Goal: Complete application form

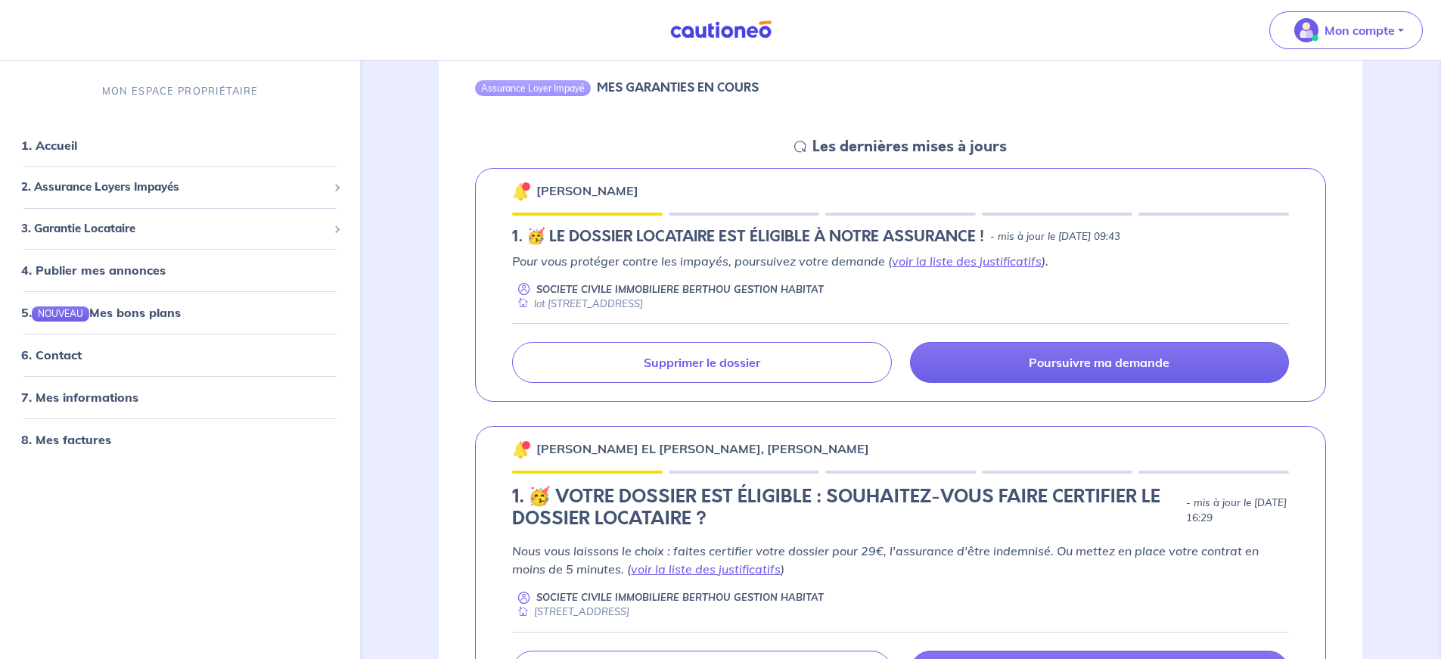
scroll to position [190, 0]
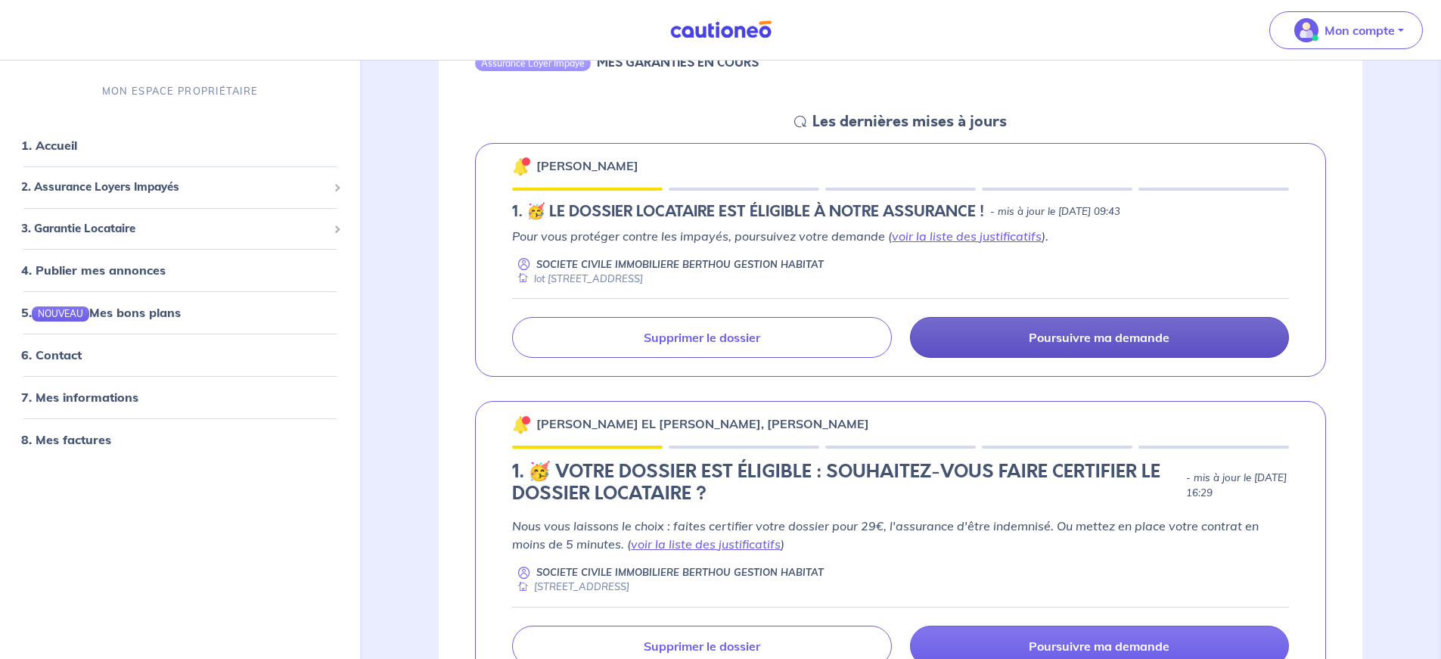
click at [1103, 342] on p "Poursuivre ma demande" at bounding box center [1099, 337] width 141 height 15
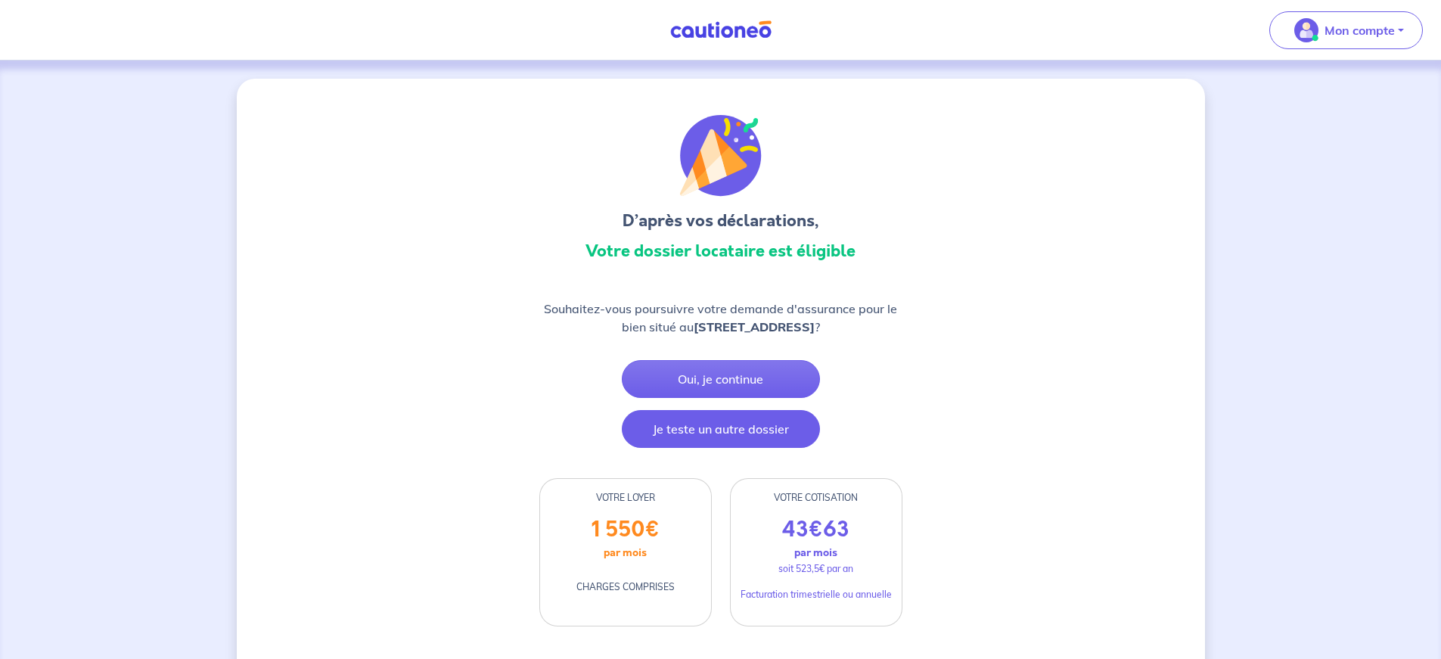
click at [766, 447] on button "Je teste un autre dossier" at bounding box center [721, 429] width 198 height 38
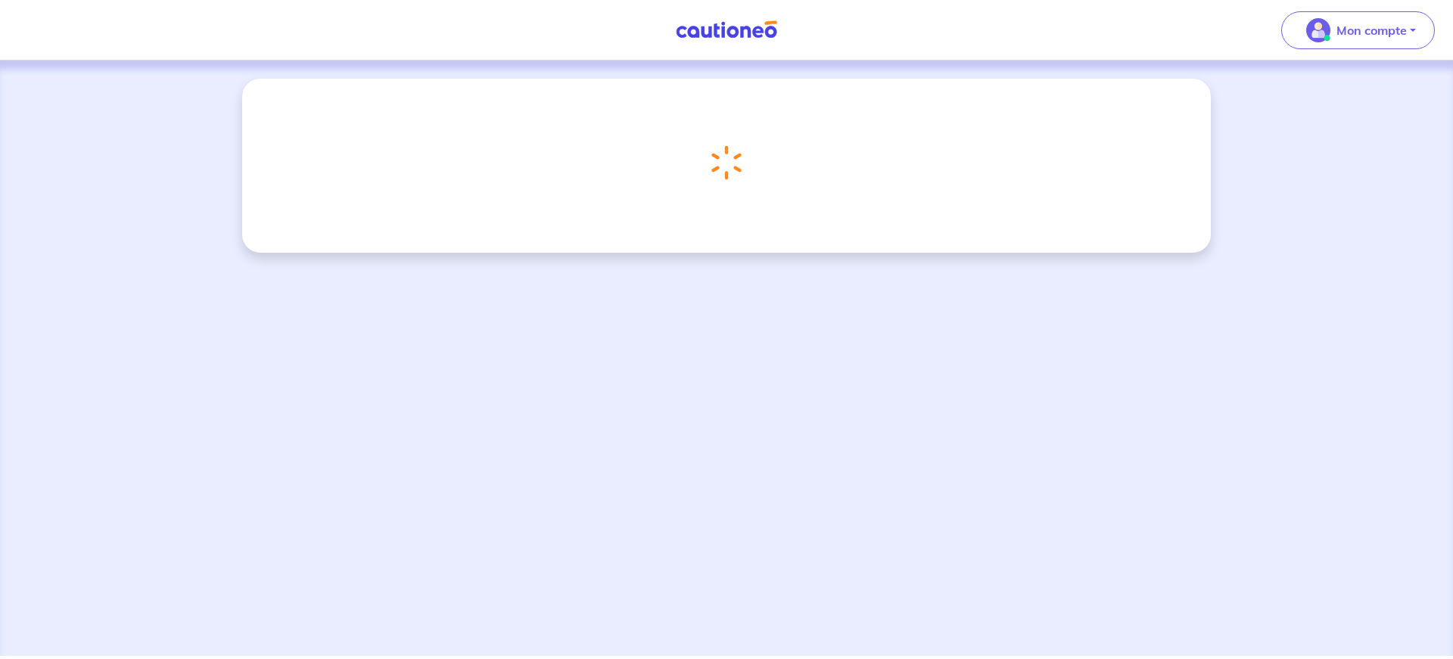
click at [764, 440] on div "Chargement..." at bounding box center [726, 358] width 1453 height 595
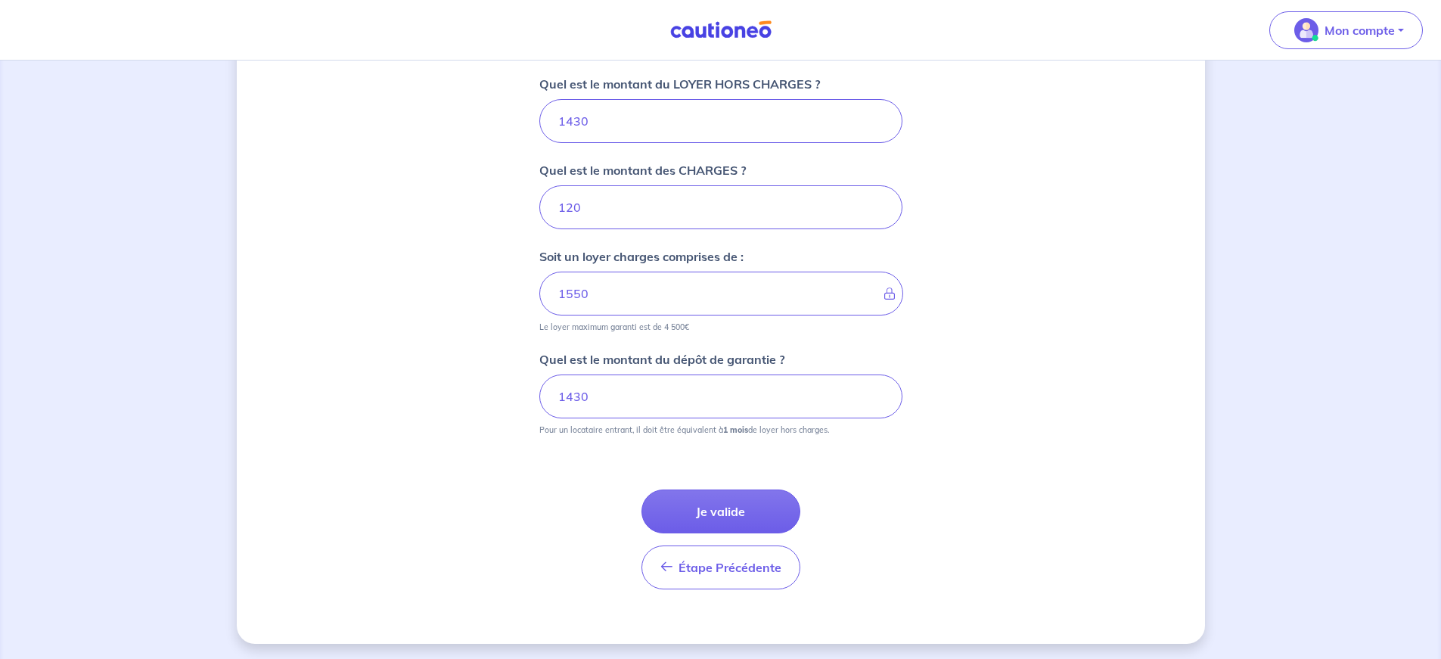
scroll to position [611, 0]
click at [747, 511] on button "Je valide" at bounding box center [721, 508] width 159 height 44
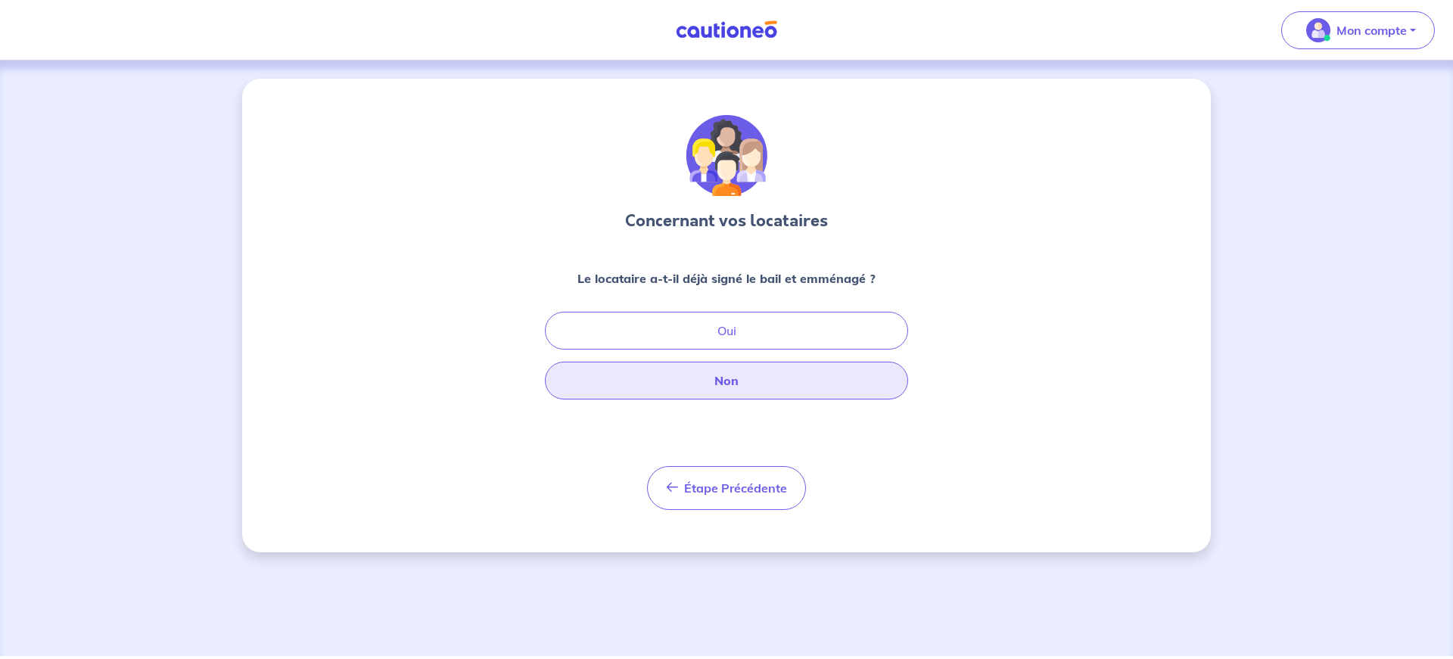
click at [746, 381] on button "Non" at bounding box center [726, 381] width 363 height 38
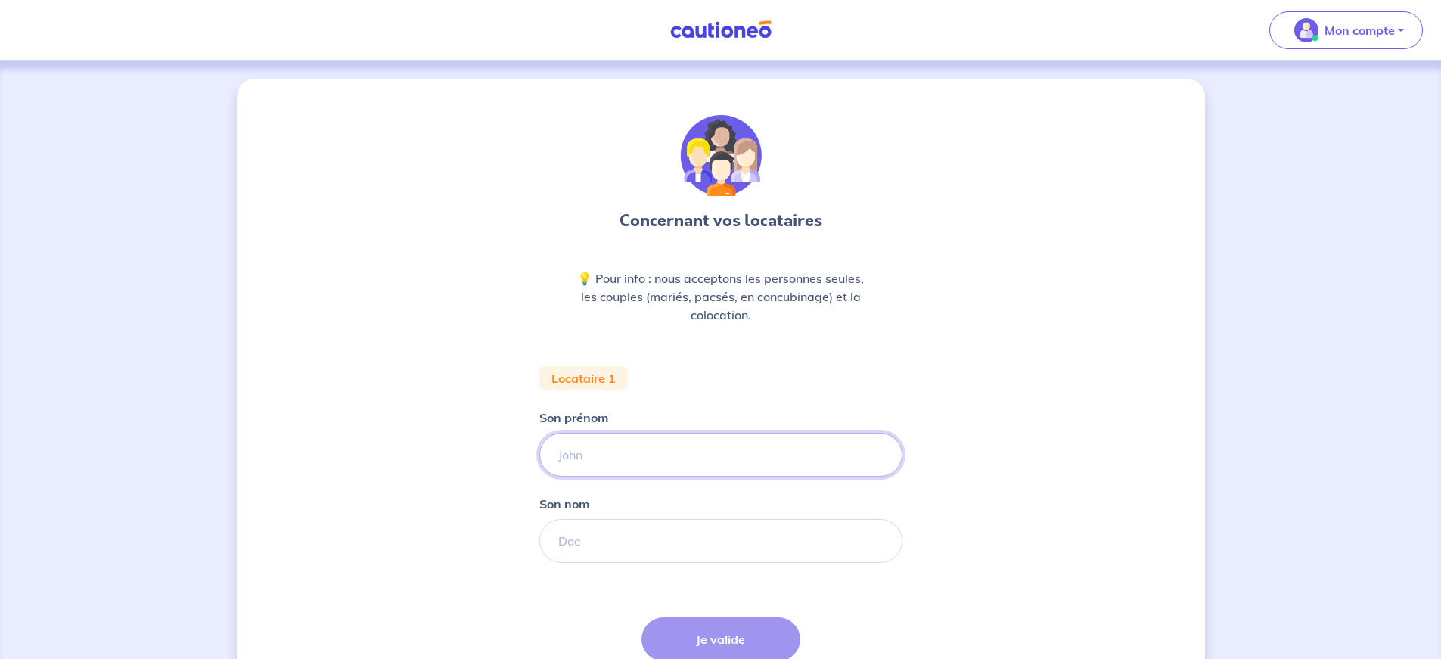
click at [679, 464] on input "Son prénom" at bounding box center [720, 455] width 363 height 44
type input "[PERSON_NAME]"
click at [664, 540] on input "Son nom" at bounding box center [720, 541] width 363 height 44
type input "CHAUMEAU"
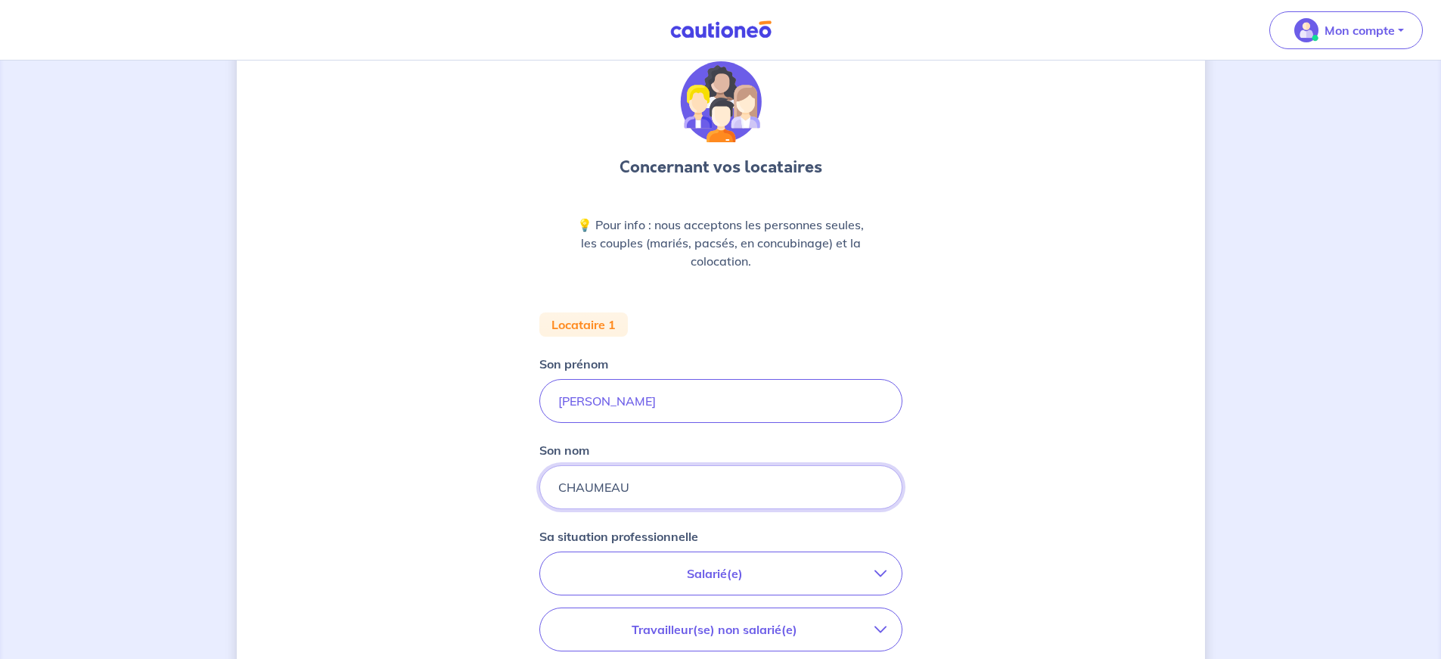
scroll to position [184, 0]
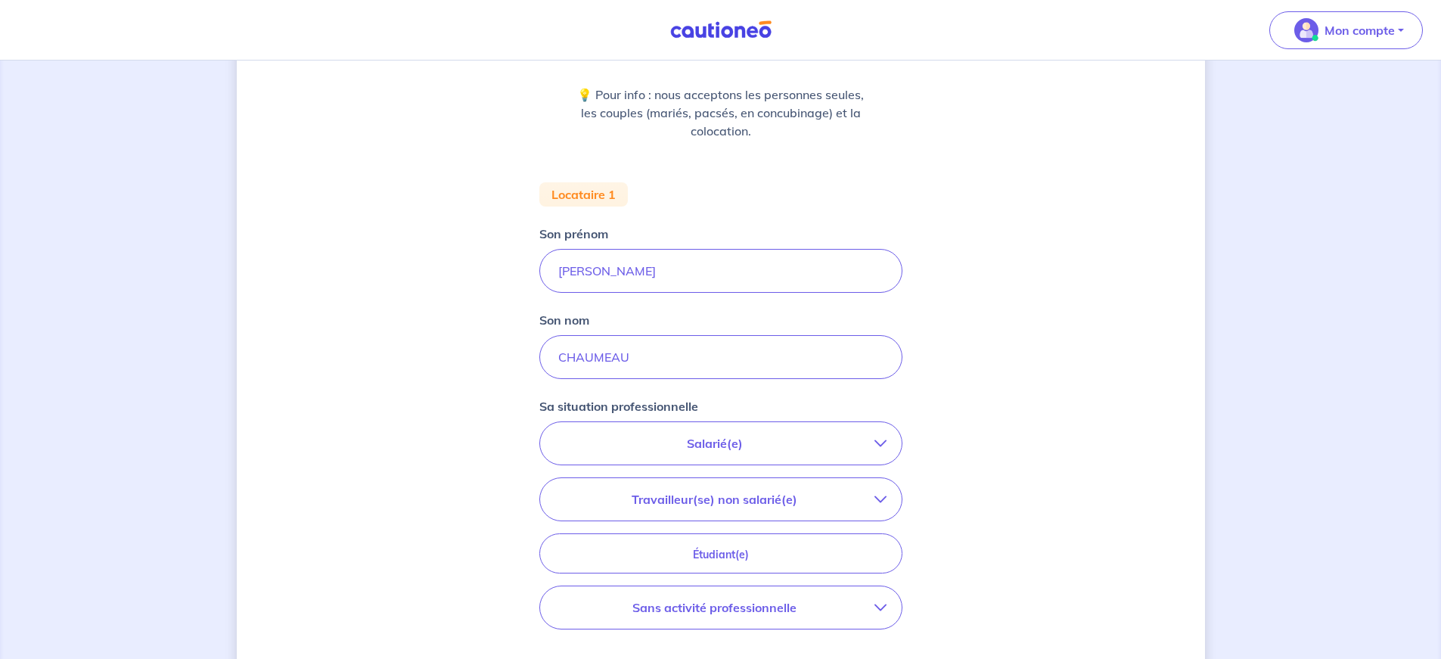
click at [714, 449] on p "Salarié(e)" at bounding box center [714, 443] width 319 height 18
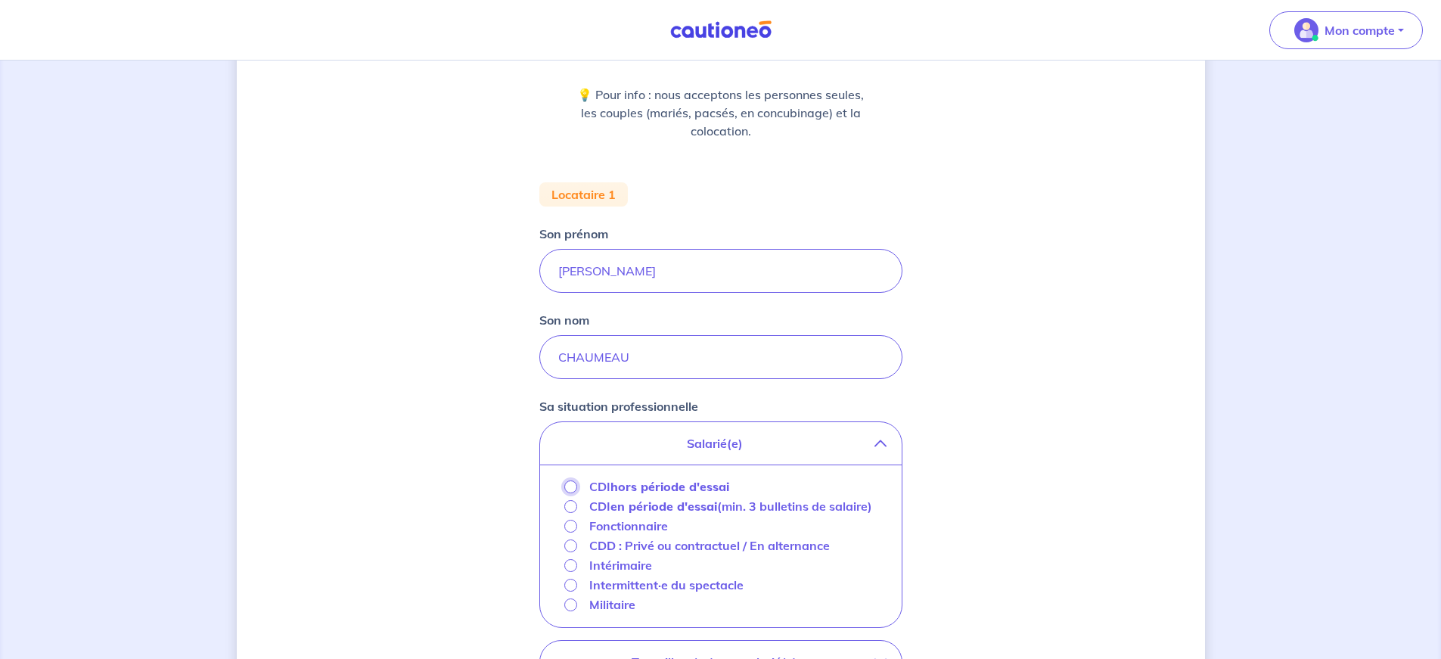
click at [571, 485] on input "CDI hors période d'essai" at bounding box center [570, 486] width 13 height 13
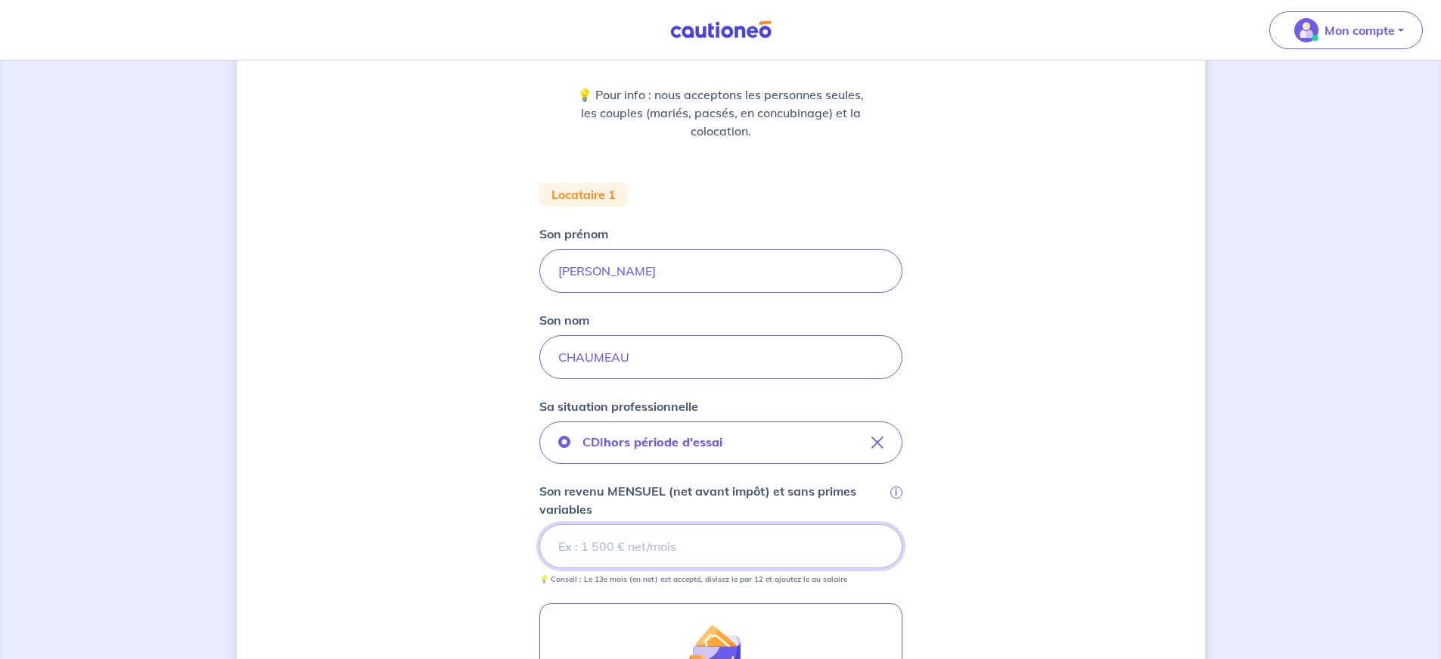
click at [681, 548] on input "Son revenu MENSUEL (net avant impôt) et sans primes variables i" at bounding box center [720, 546] width 363 height 44
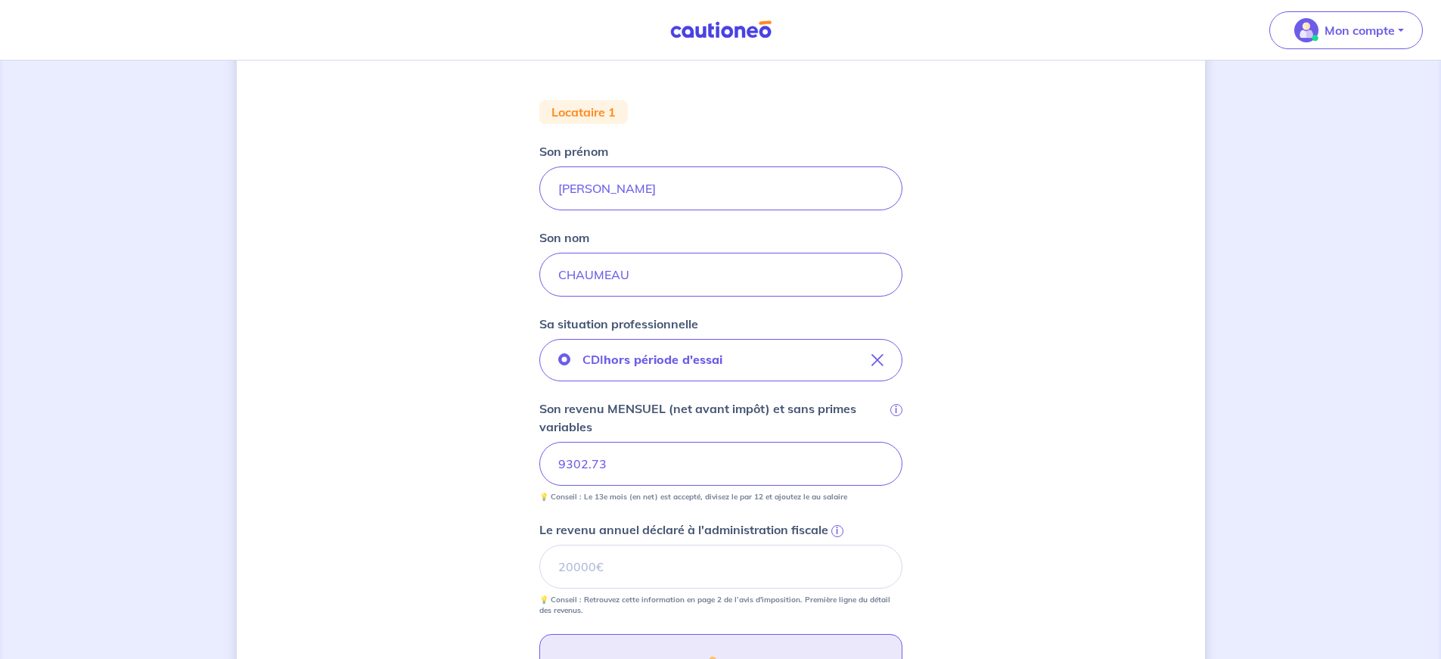
scroll to position [293, 0]
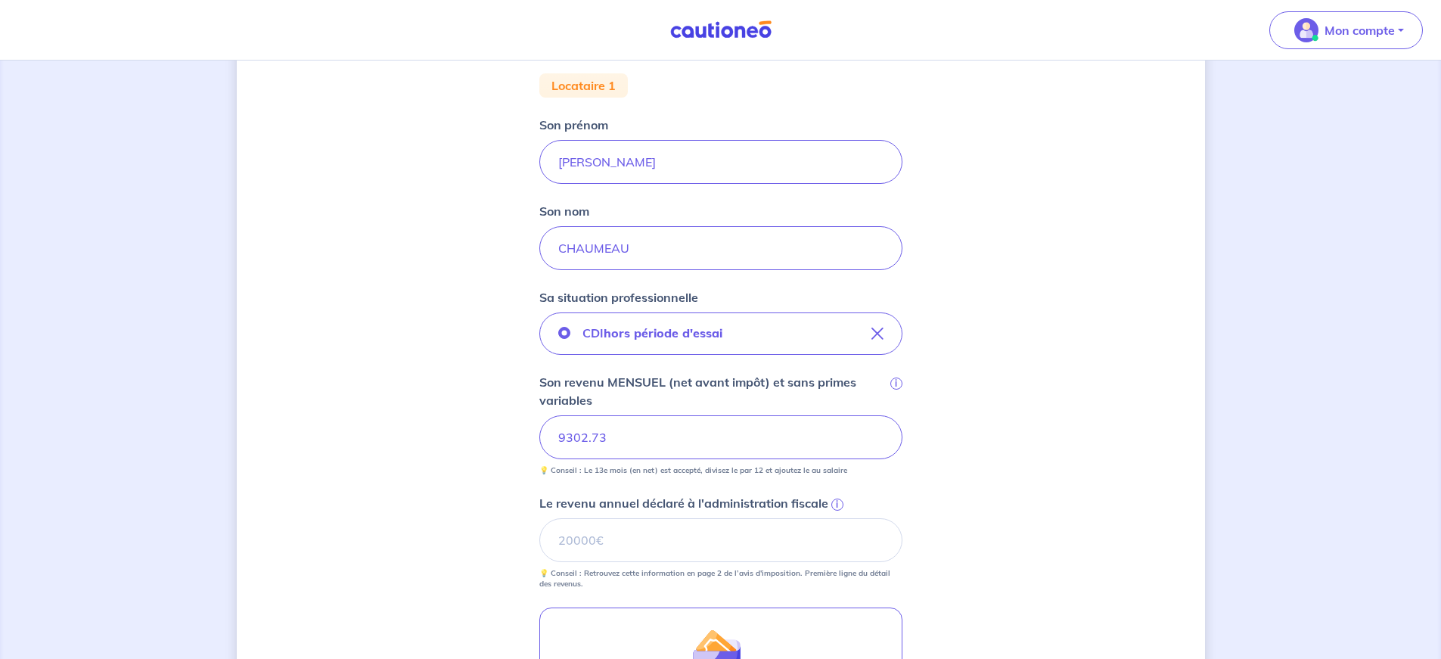
click at [835, 503] on span "i" at bounding box center [837, 505] width 12 height 12
click at [835, 518] on input "Le revenu annuel déclaré à l'administration fiscale i" at bounding box center [720, 540] width 363 height 44
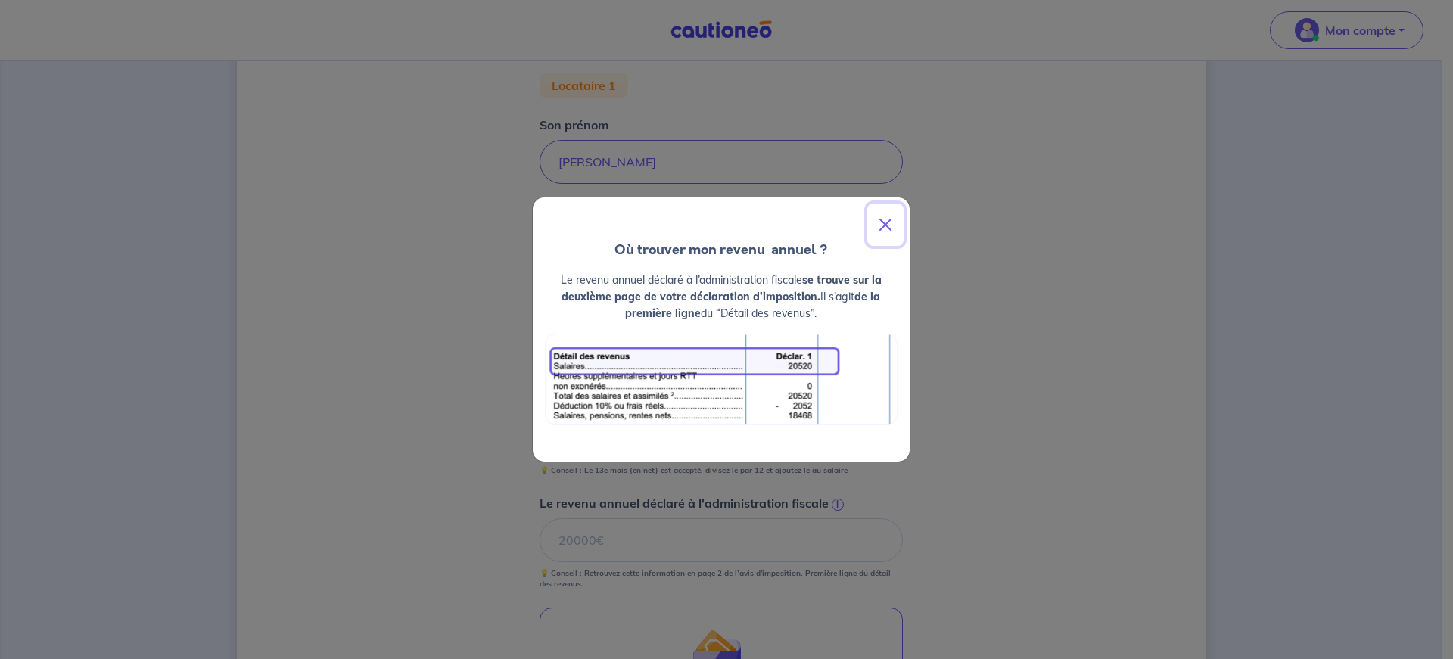
click at [884, 219] on button "Close" at bounding box center [885, 225] width 36 height 42
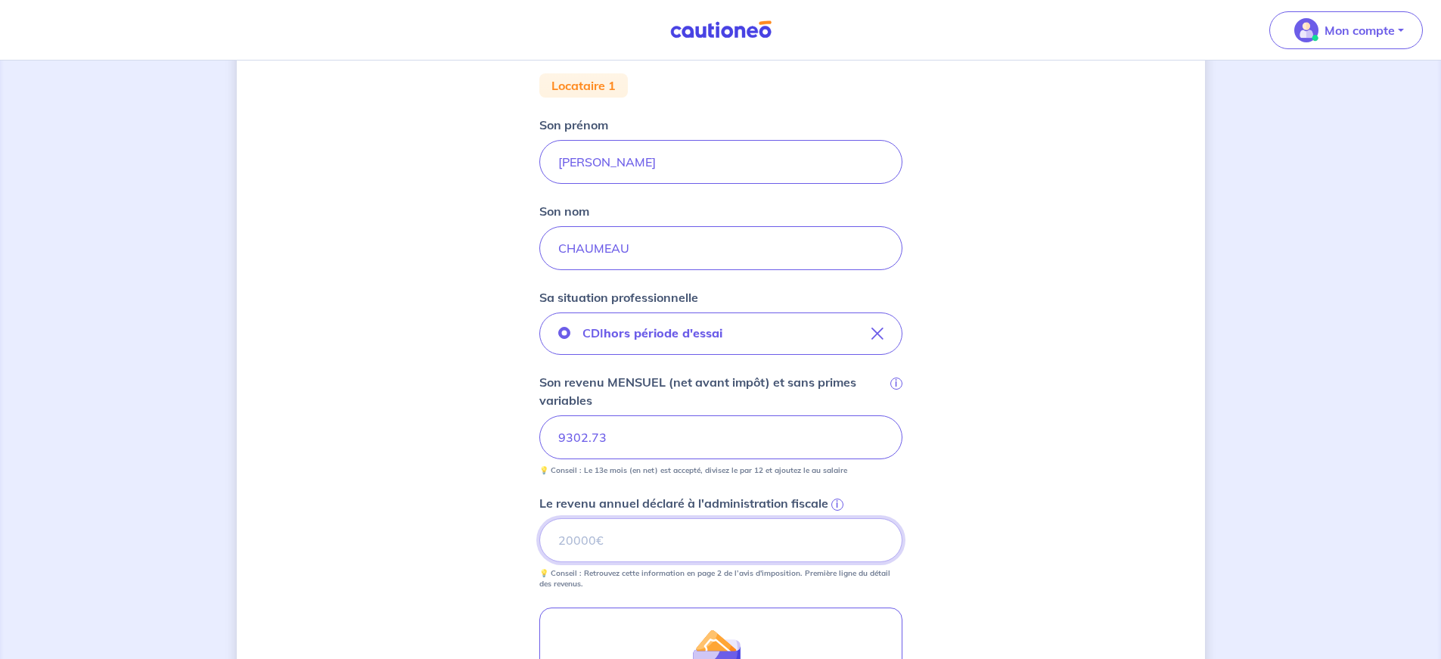
click at [698, 537] on input "Le revenu annuel déclaré à l'administration fiscale i" at bounding box center [720, 540] width 363 height 44
paste input "160478"
type input "160478"
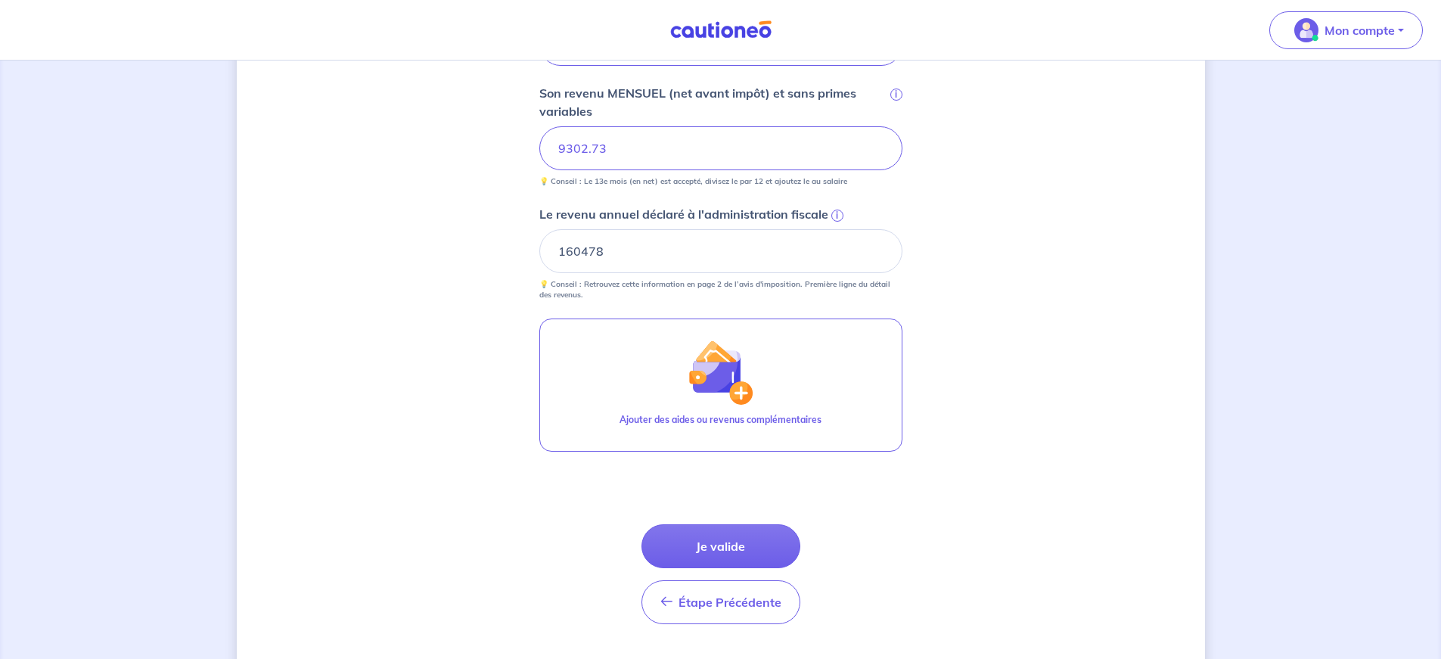
scroll to position [602, 0]
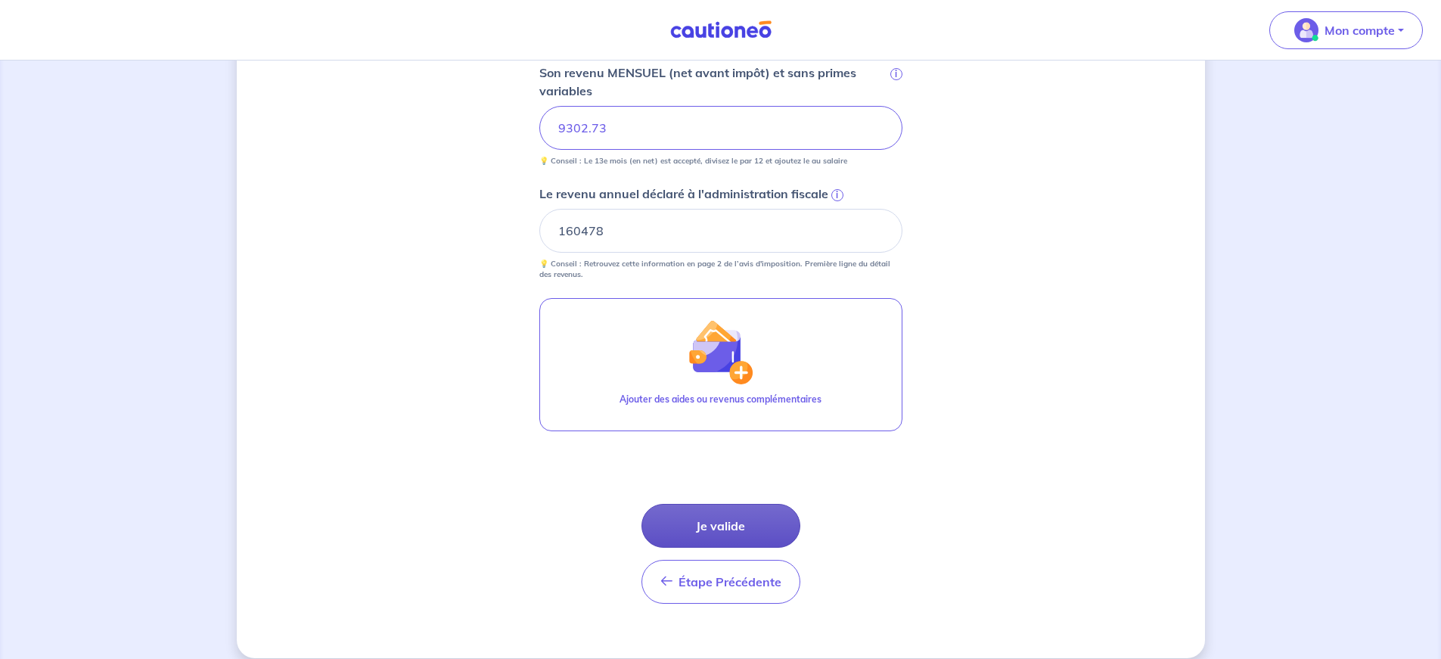
click at [729, 529] on button "Je valide" at bounding box center [721, 526] width 159 height 44
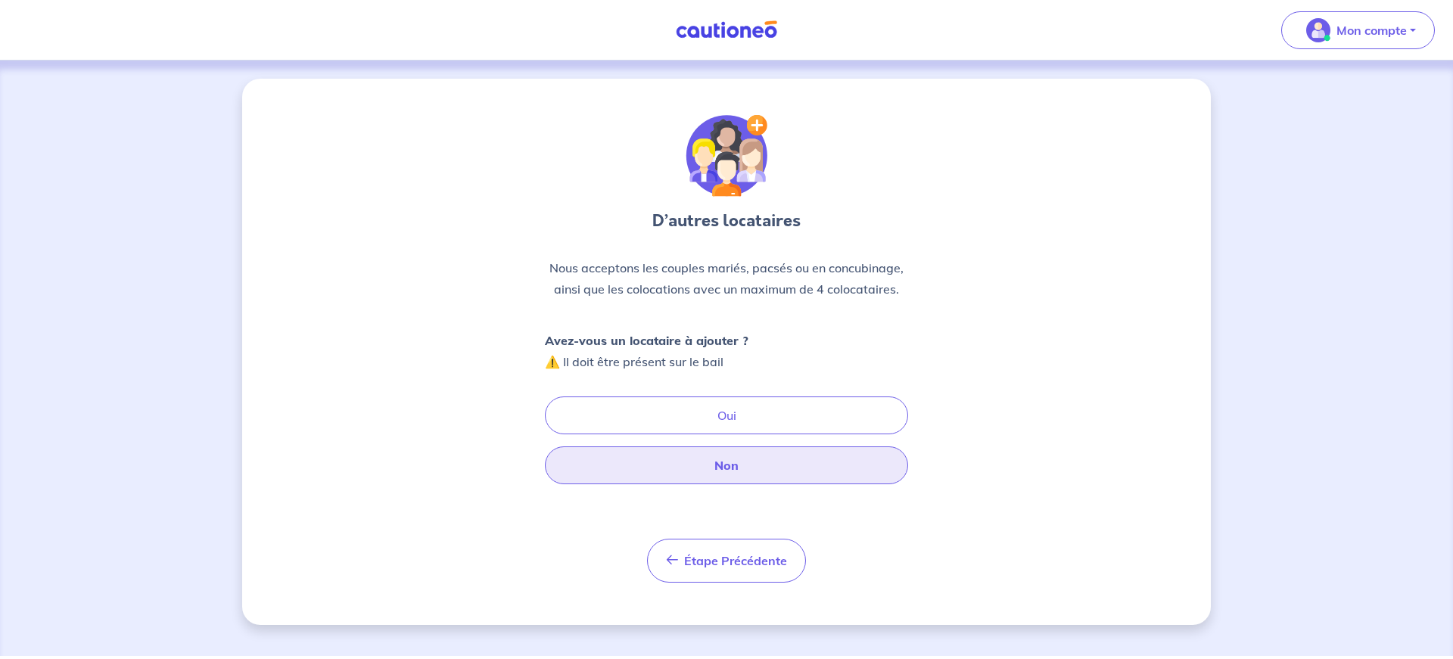
click at [778, 475] on button "Non" at bounding box center [726, 465] width 363 height 38
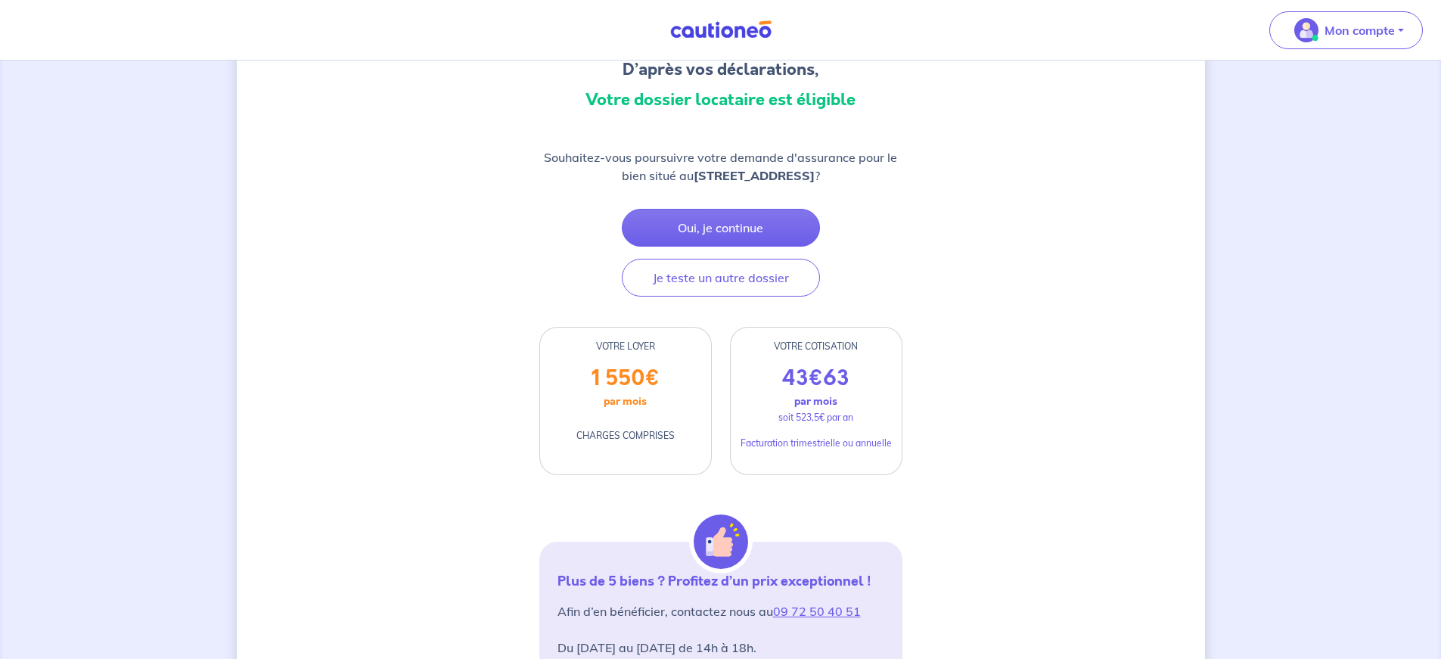
scroll to position [152, 0]
click at [746, 237] on button "Oui, je continue" at bounding box center [721, 227] width 198 height 38
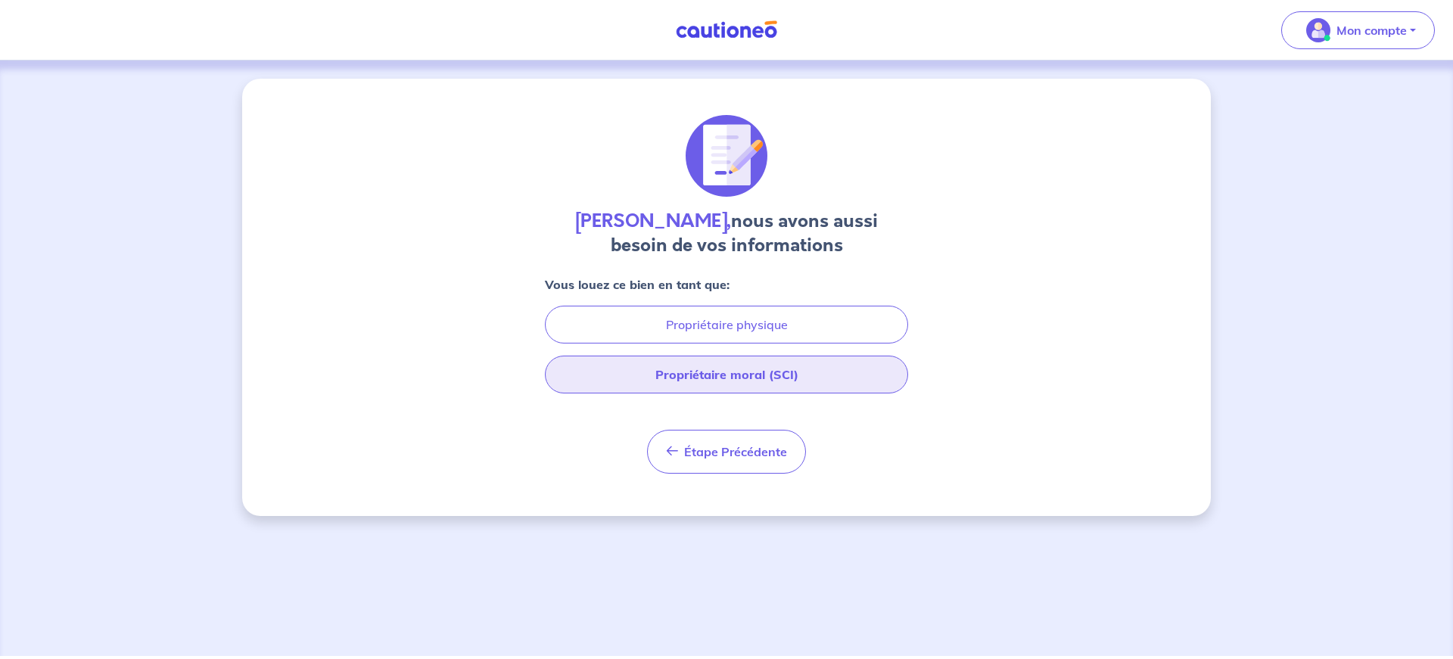
click at [783, 386] on button "Propriétaire moral (SCI)" at bounding box center [726, 375] width 363 height 38
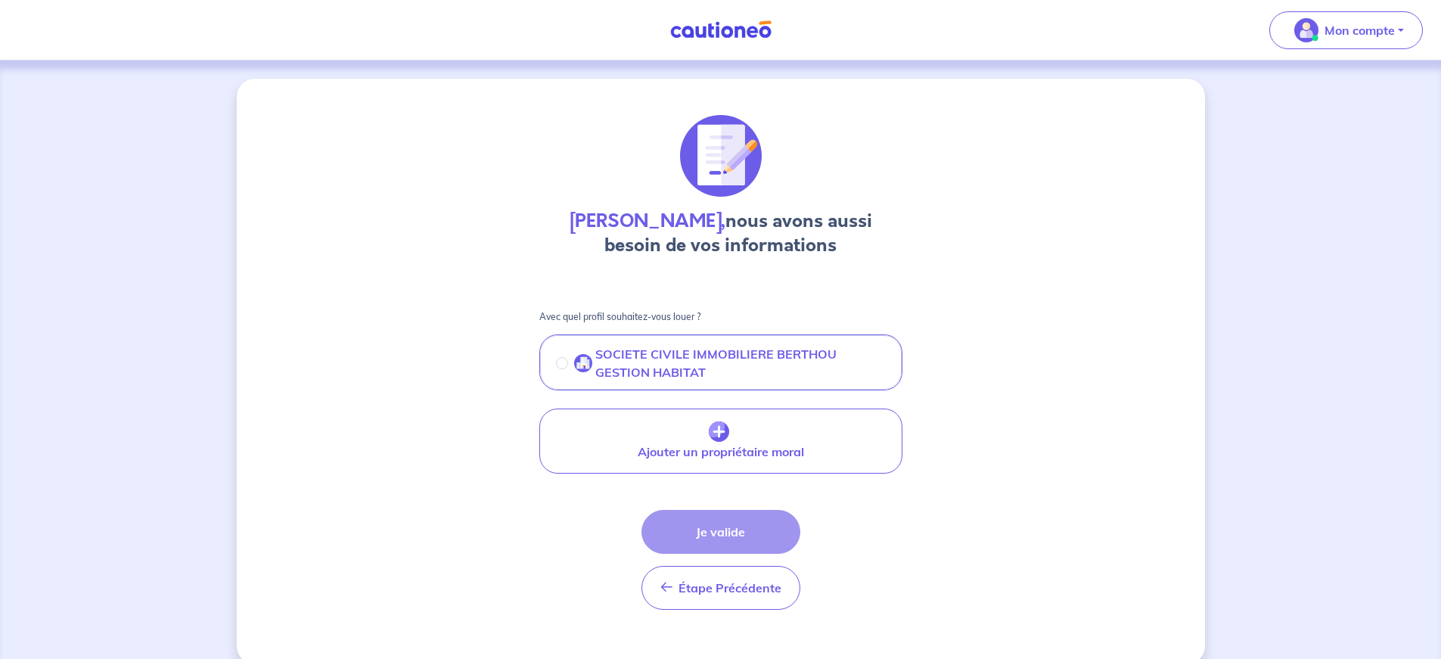
click at [767, 368] on p "SOCIETE CIVILE IMMOBILIERE BERTHOU GESTION HABITAT" at bounding box center [740, 363] width 291 height 36
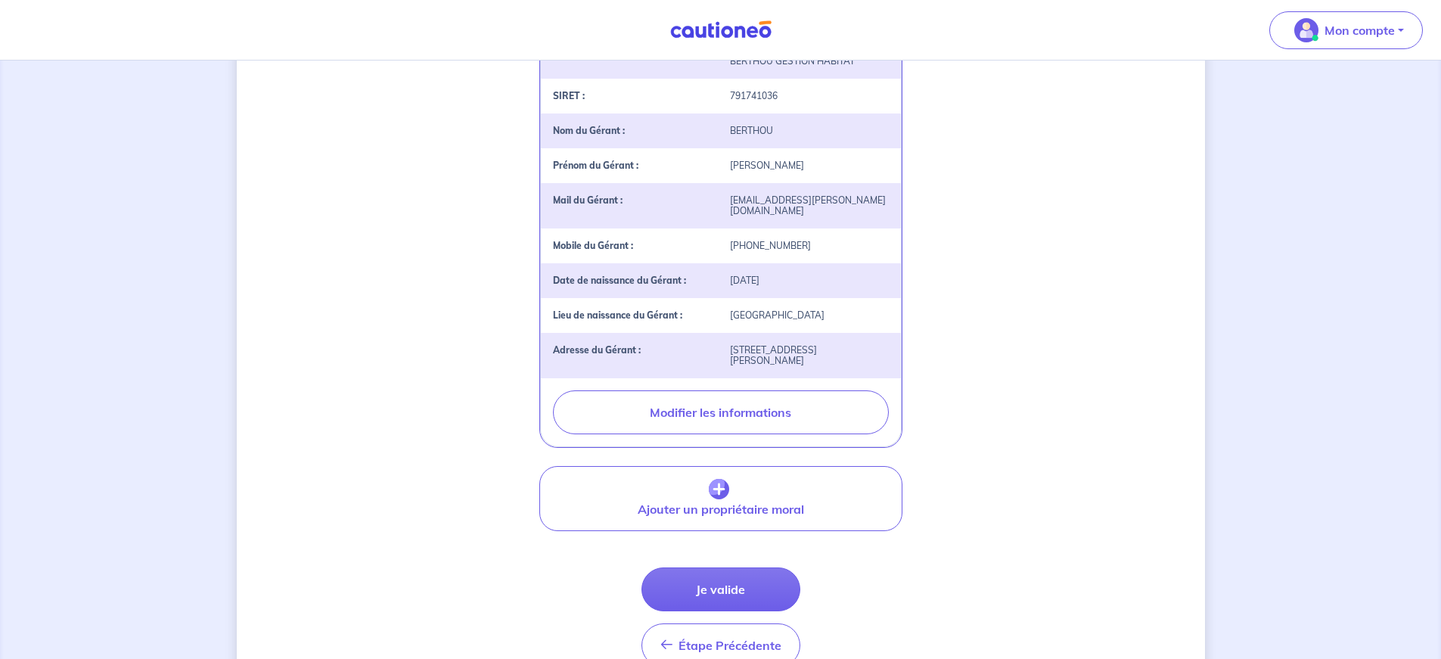
scroll to position [356, 0]
click at [752, 576] on button "Je valide" at bounding box center [721, 589] width 159 height 44
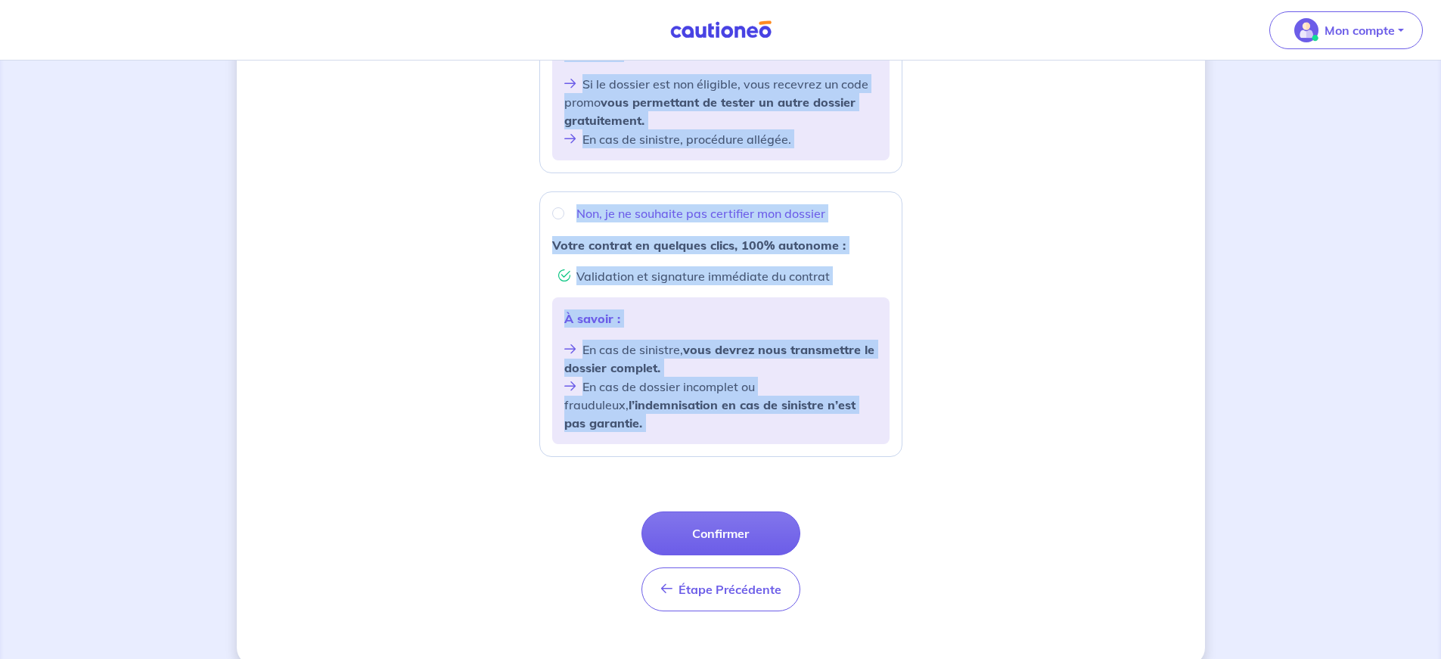
scroll to position [473, 0]
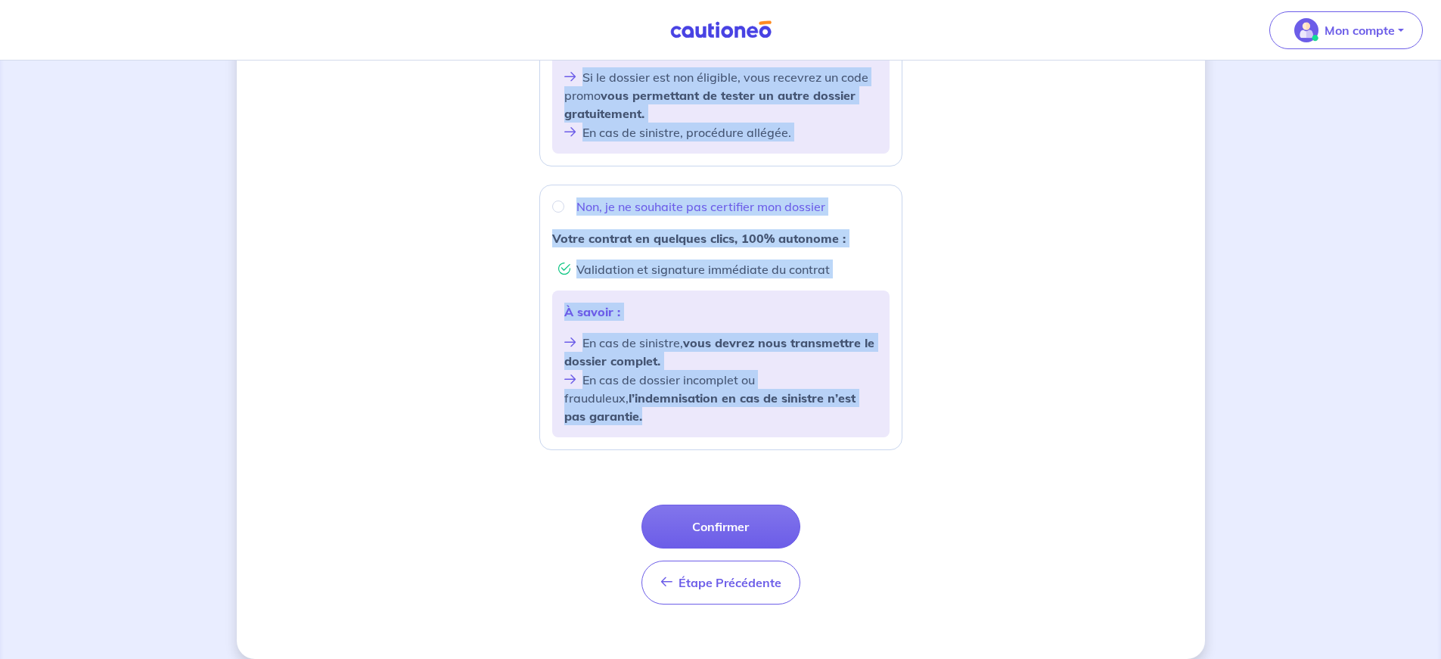
drag, startPoint x: 552, startPoint y: 229, endPoint x: 883, endPoint y: 412, distance: 377.9
click at [883, 412] on div "Souhaitez-vous faire certifier votre dossier locataire ? D’après les informatio…" at bounding box center [720, 129] width 363 height 974
copy div "Souhaitez-vous faire certifier votre dossier locataire ? D’après les informatio…"
click at [966, 268] on div "Souhaitez-vous faire certifier votre dossier locataire ? D’après les informatio…" at bounding box center [721, 132] width 968 height 1053
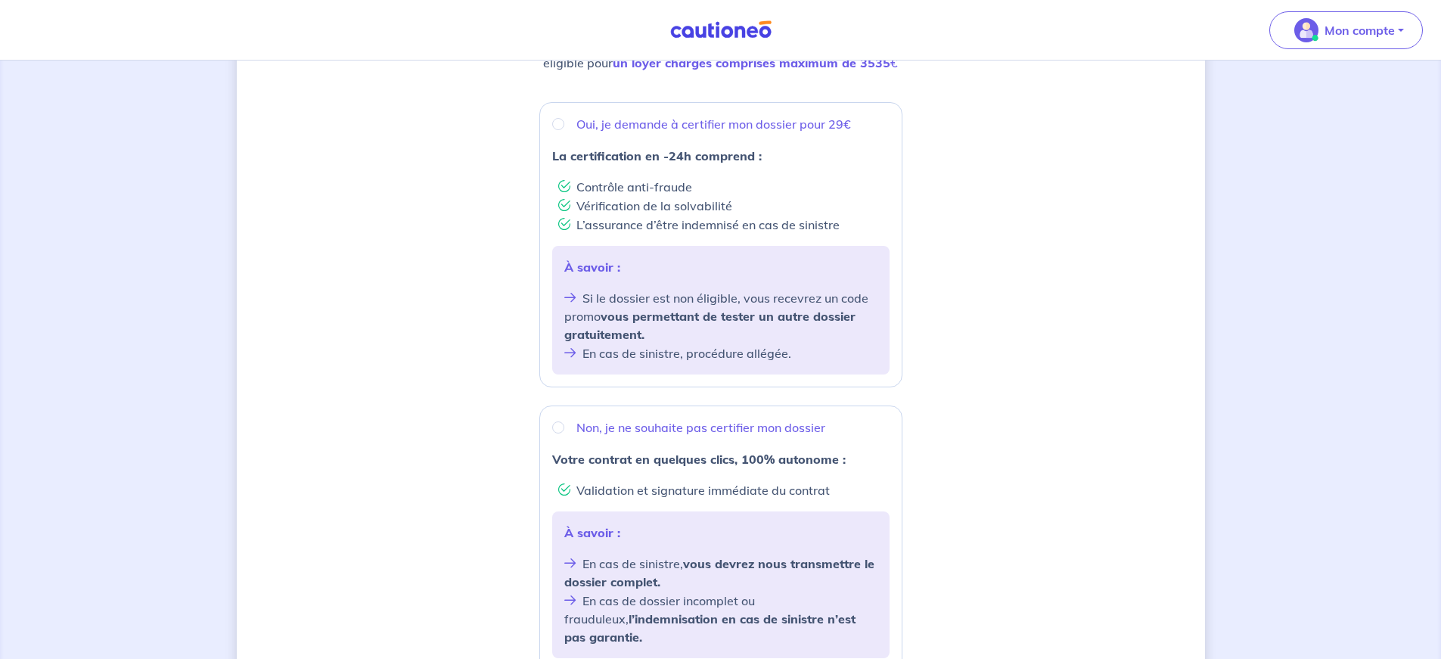
scroll to position [144, 0]
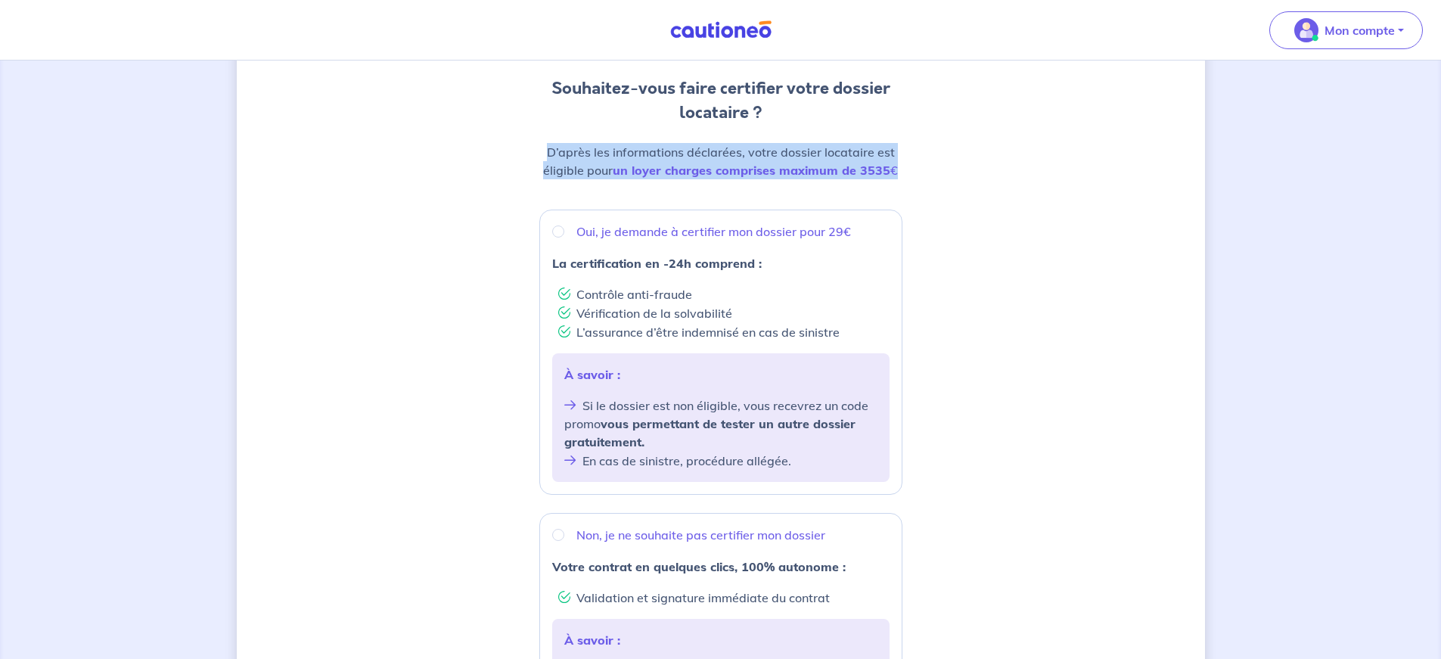
drag, startPoint x: 548, startPoint y: 148, endPoint x: 916, endPoint y: 179, distance: 369.0
click at [916, 179] on div "Souhaitez-vous faire certifier votre dossier locataire ? D’après les informatio…" at bounding box center [721, 460] width 968 height 1053
copy p "D’après les informations déclarées, votre dossier locataire est éligible pour u…"
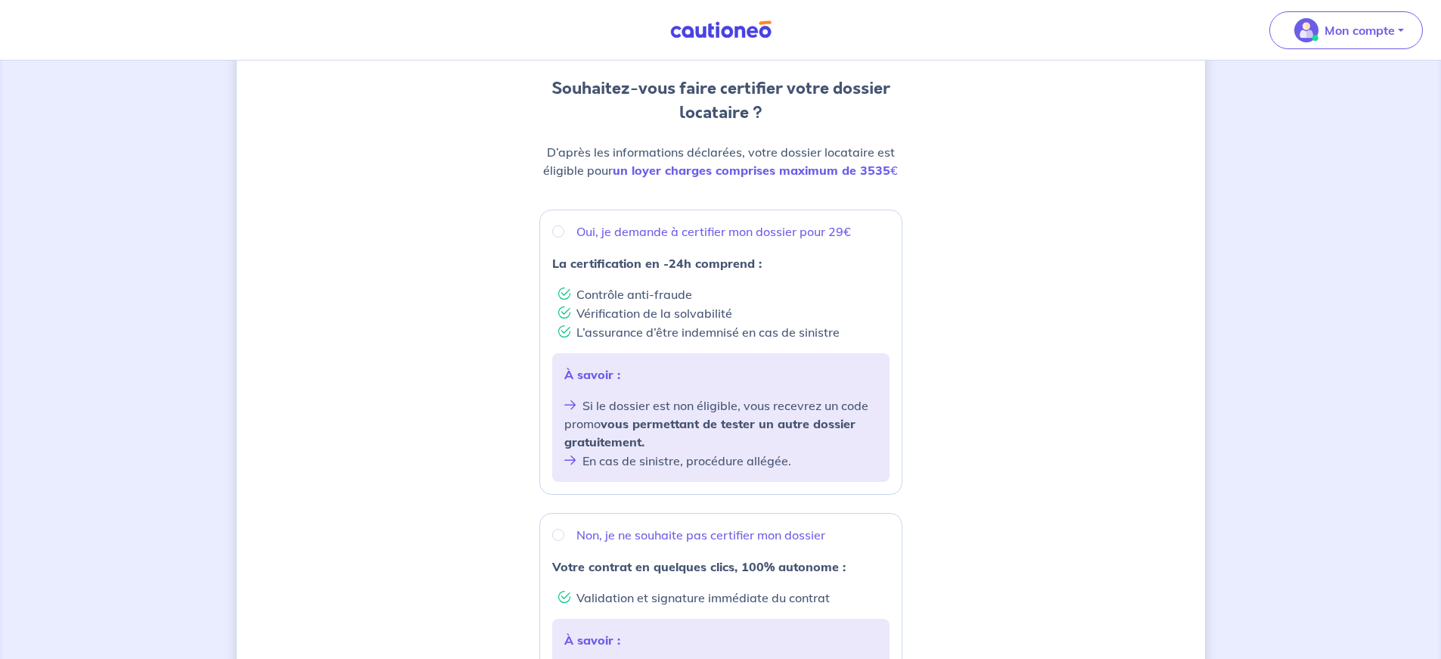
click at [1023, 494] on div "Souhaitez-vous faire certifier votre dossier locataire ? D’après les informatio…" at bounding box center [721, 460] width 968 height 1053
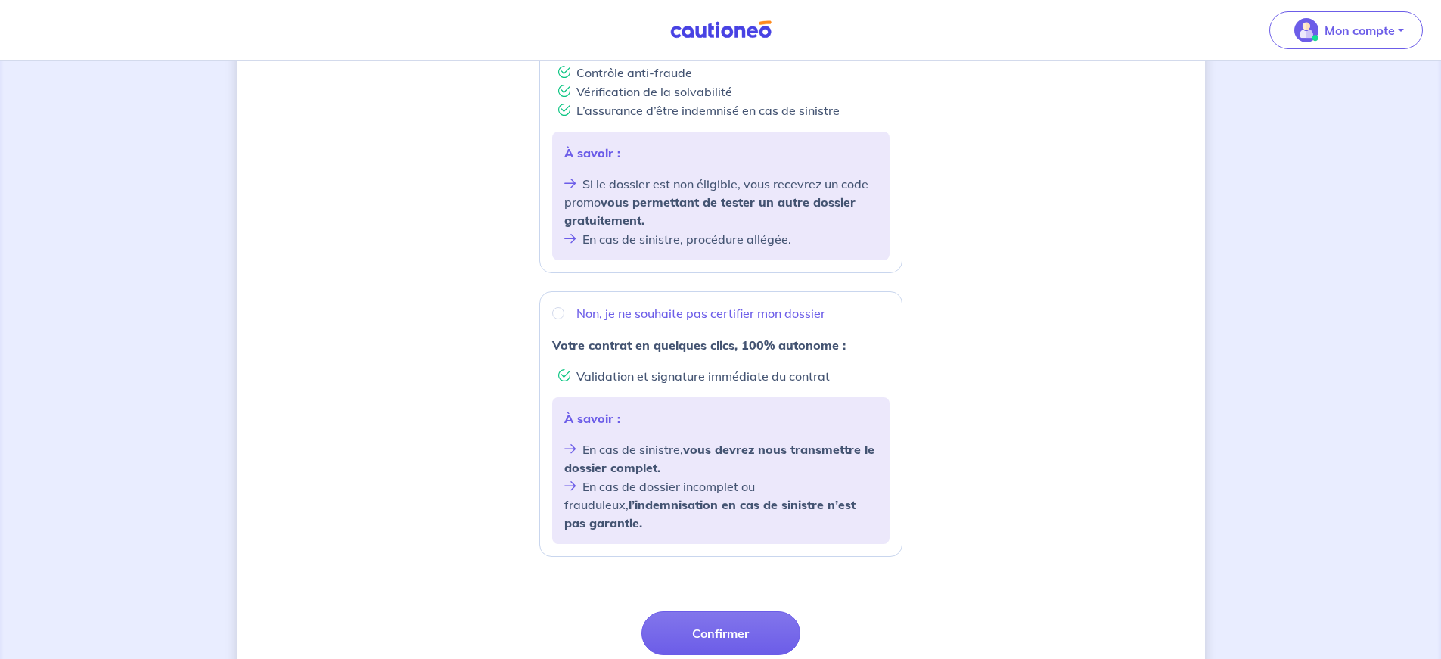
scroll to position [473, 0]
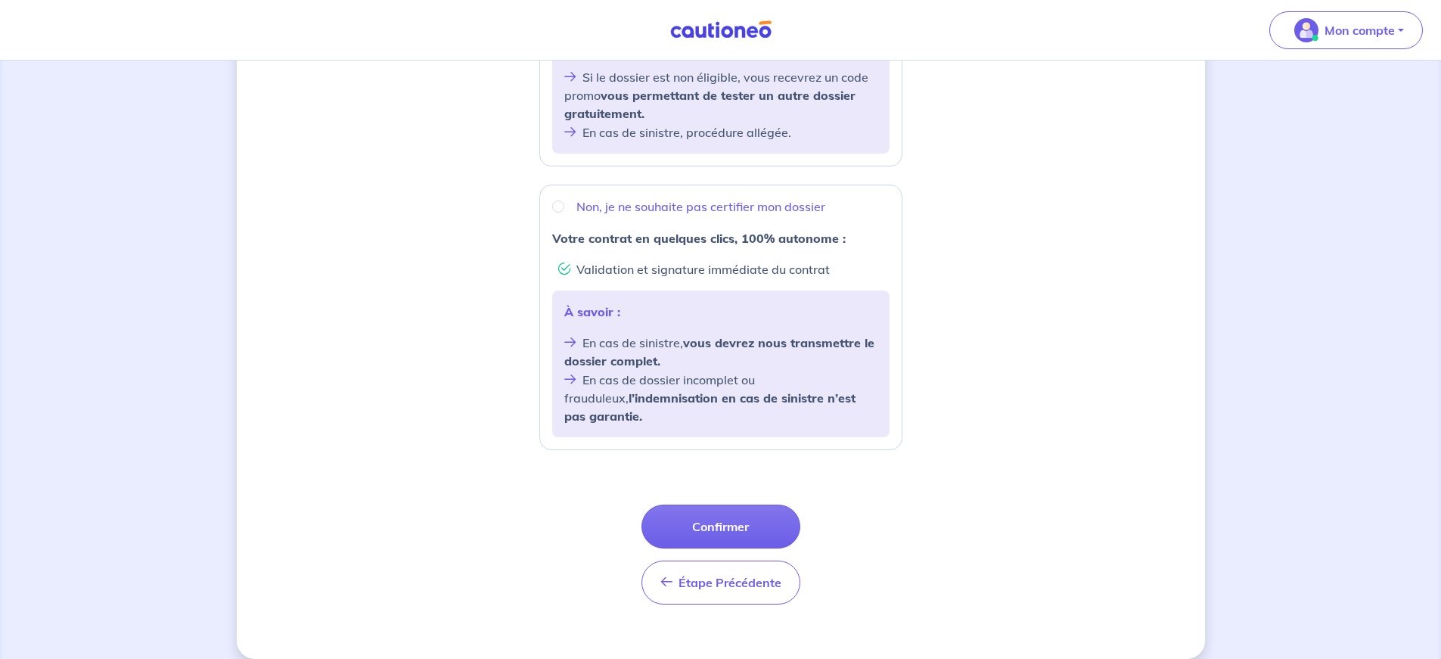
click at [563, 214] on div "Non, je ne souhaite pas certifier mon dossier" at bounding box center [720, 206] width 337 height 18
radio input "true"
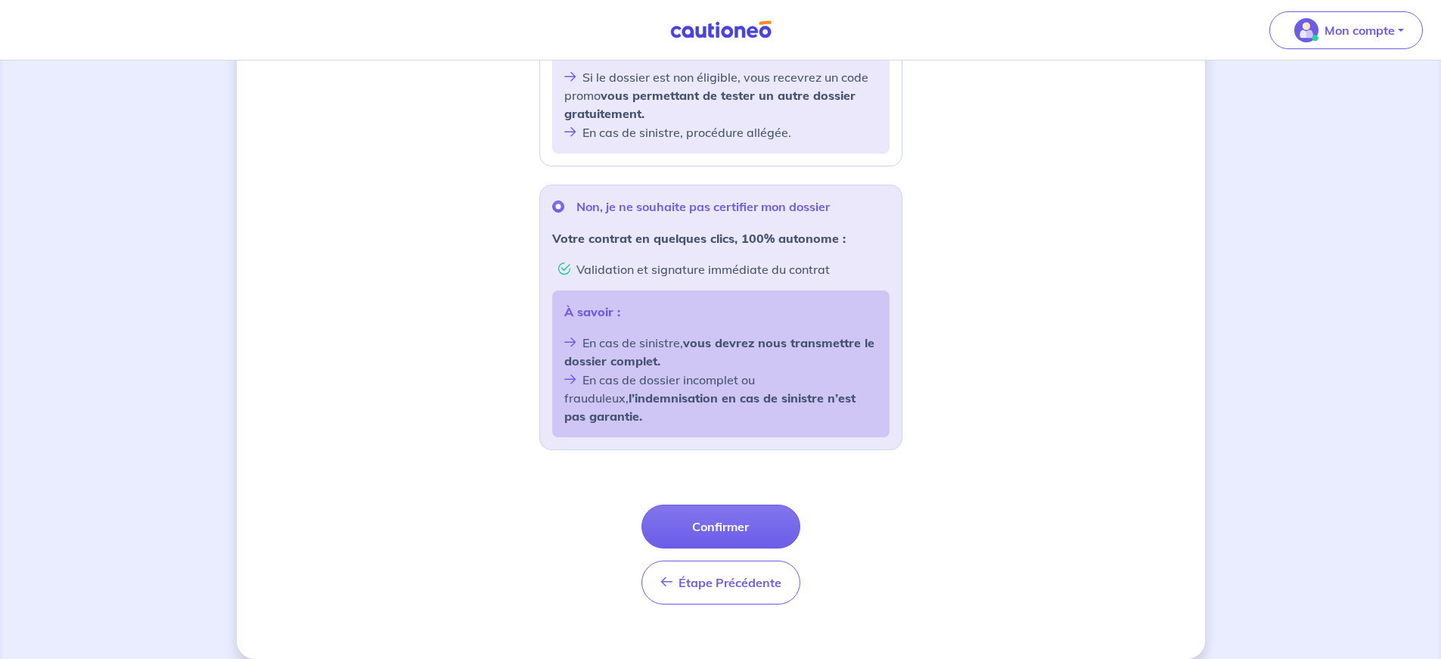
drag, startPoint x: 724, startPoint y: 514, endPoint x: 765, endPoint y: 508, distance: 41.2
click at [724, 514] on button "Confirmer" at bounding box center [721, 527] width 159 height 44
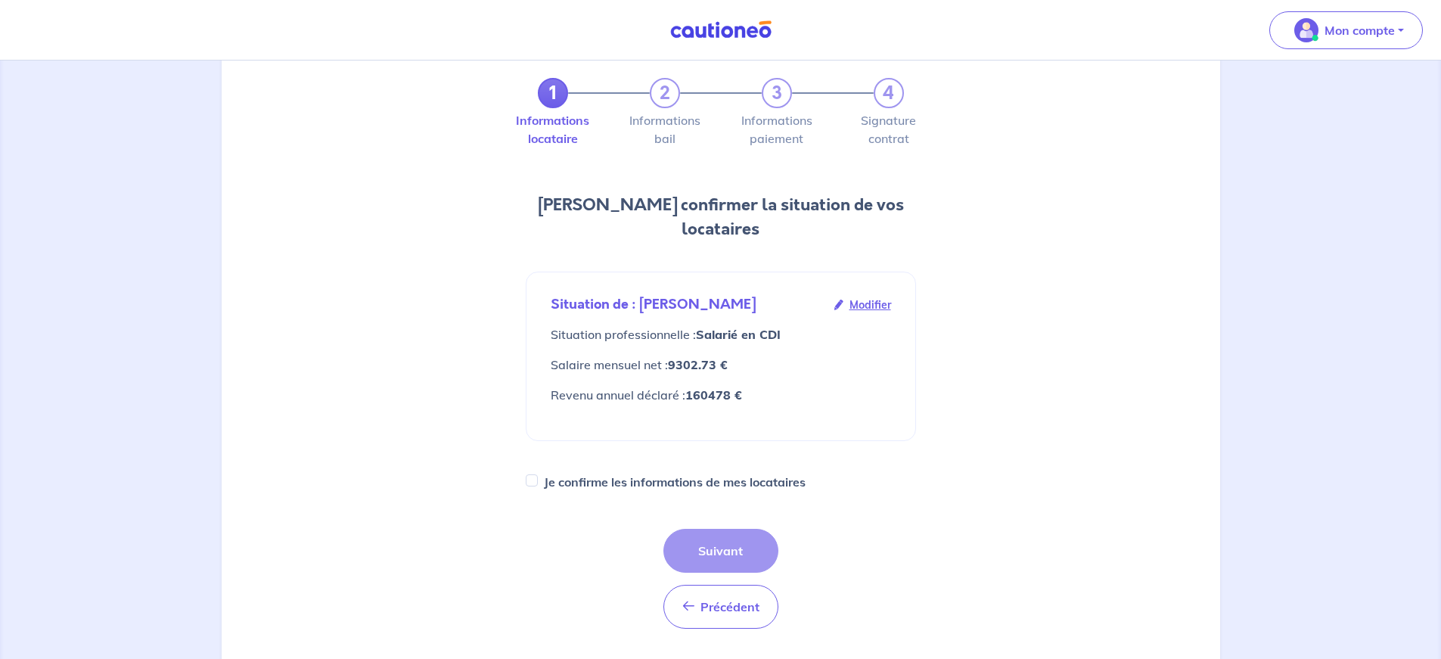
scroll to position [71, 0]
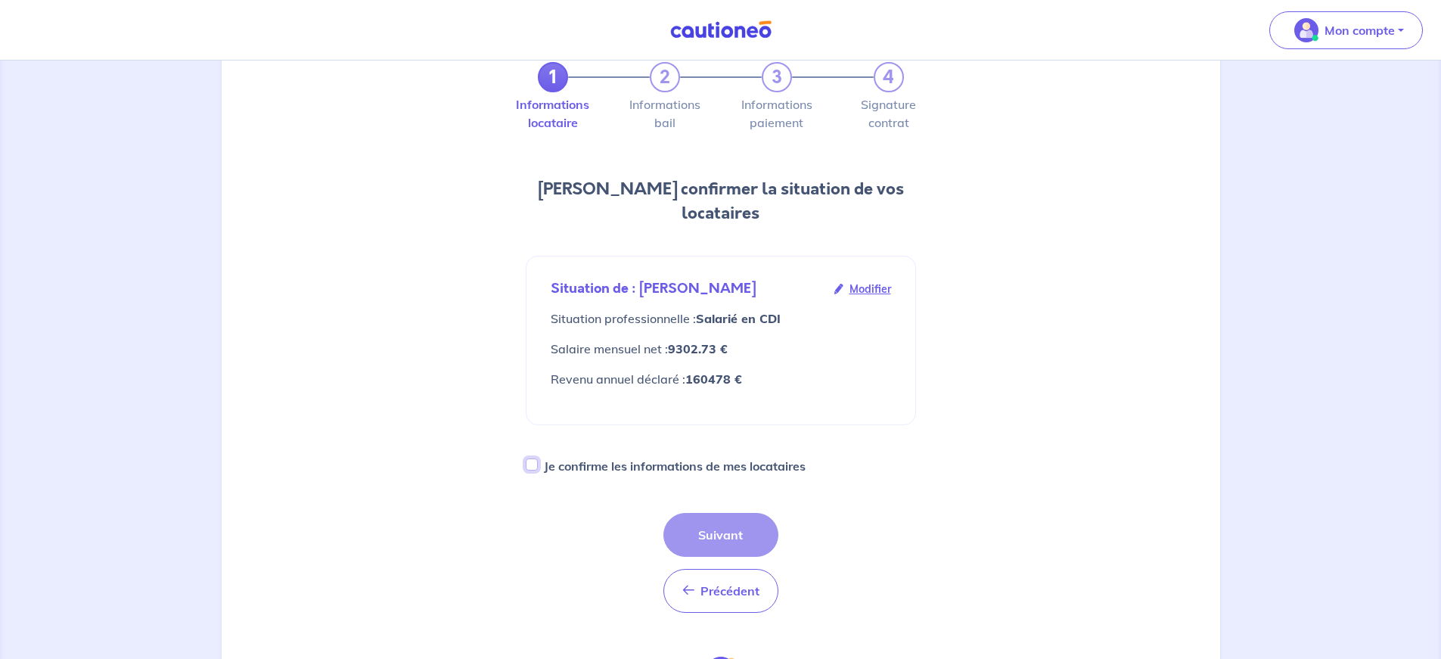
click at [533, 458] on input "Je confirme les informations de mes locataires" at bounding box center [532, 464] width 12 height 12
checkbox input "true"
click at [739, 515] on button "Suivant" at bounding box center [720, 535] width 115 height 44
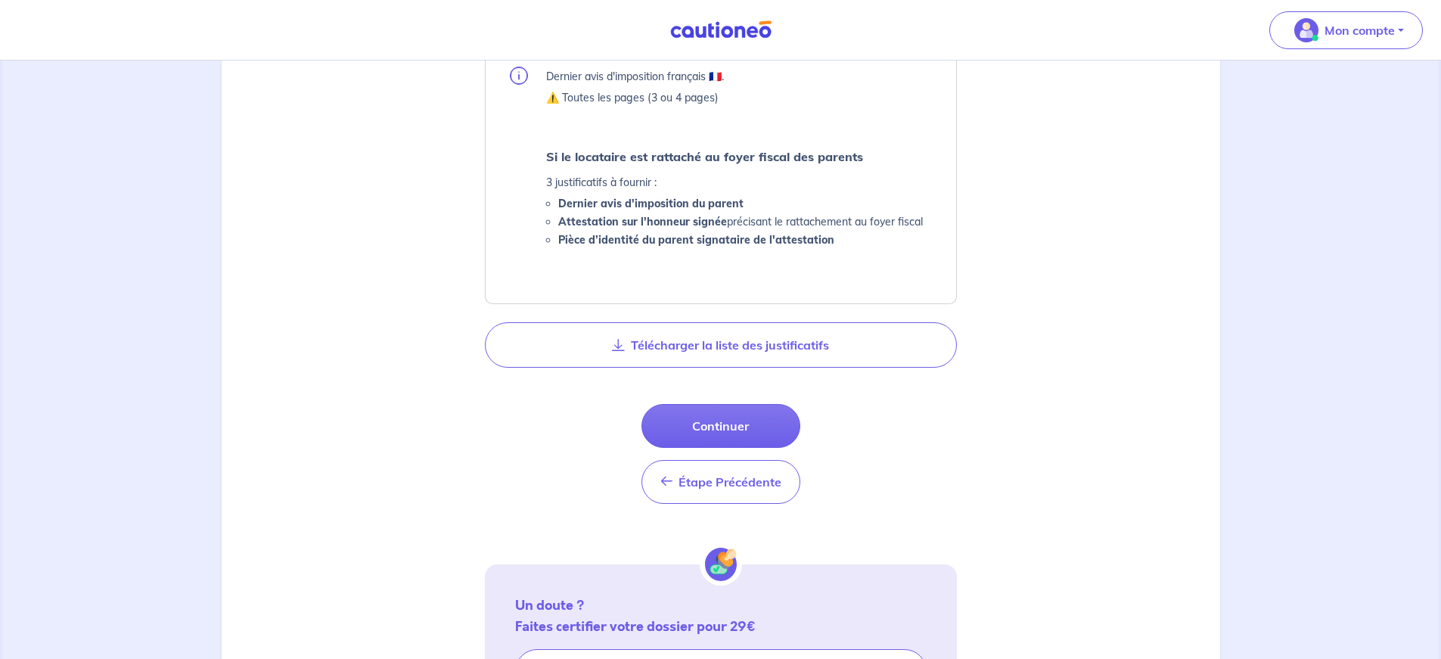
scroll to position [858, 0]
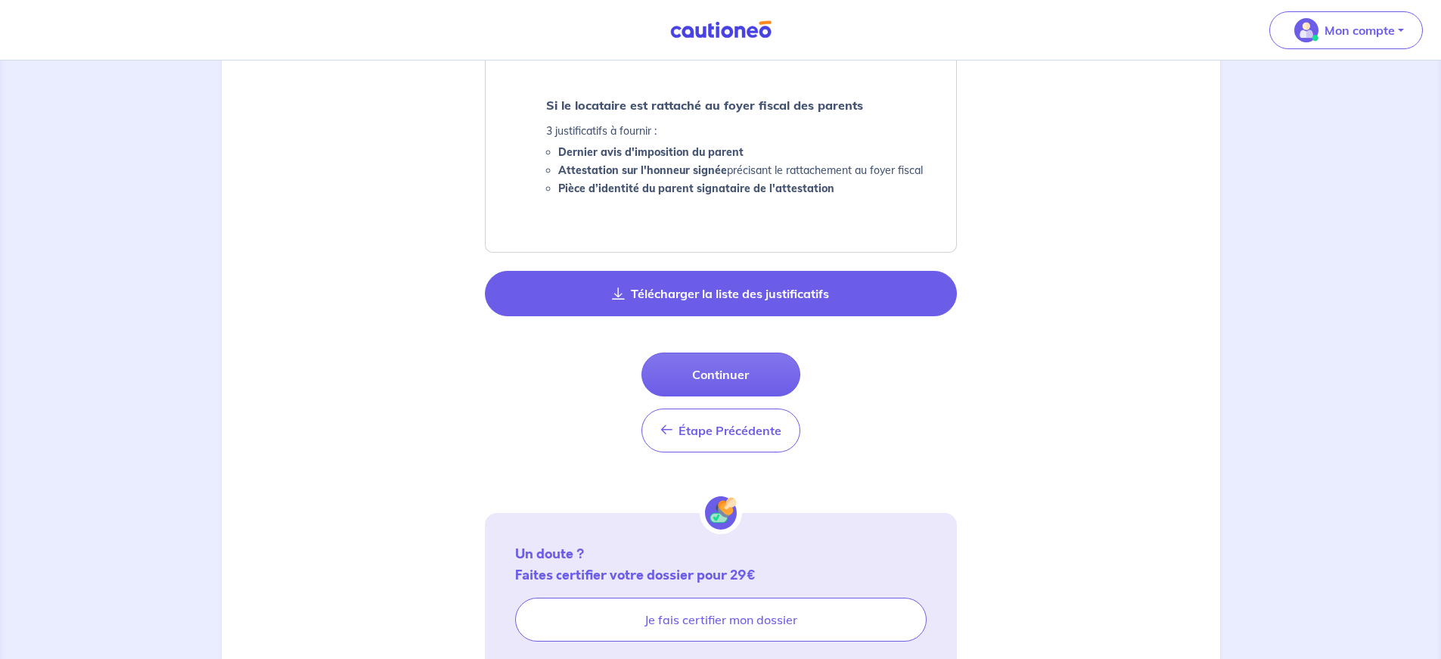
click at [748, 304] on button "Télécharger la liste des justificatifs" at bounding box center [721, 293] width 472 height 45
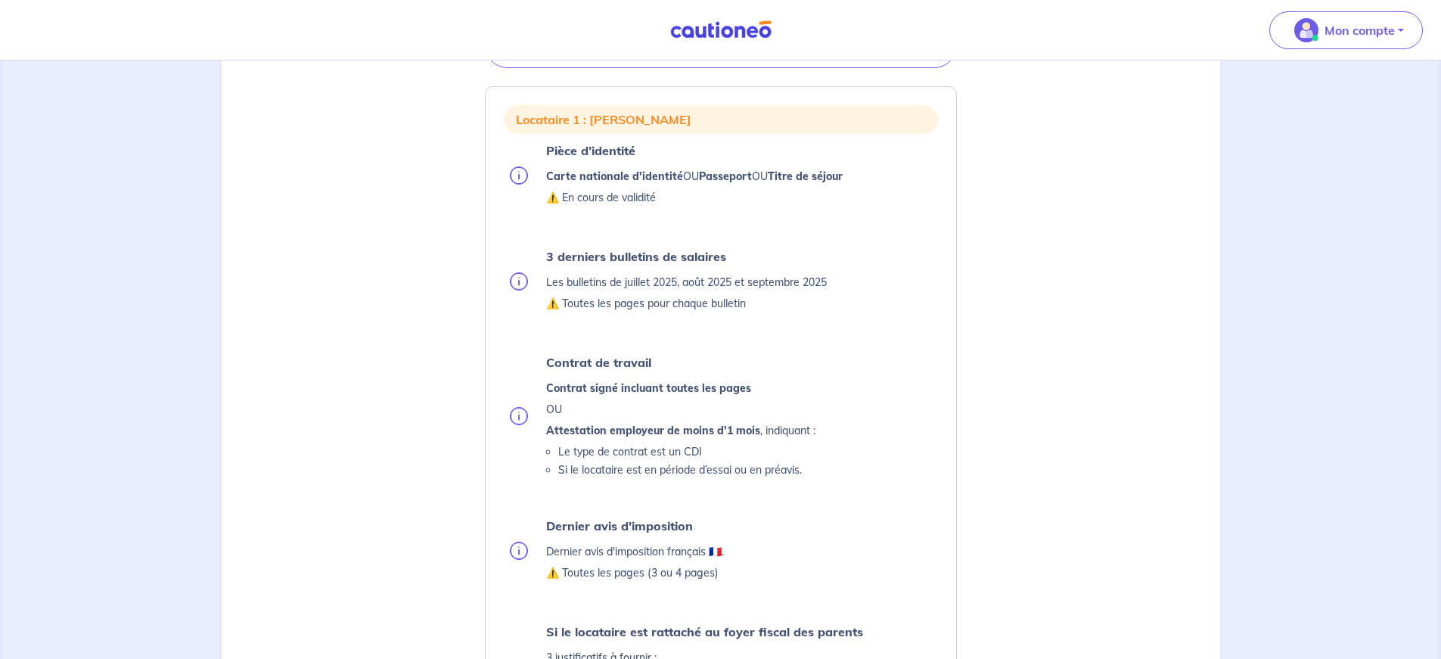
scroll to position [0, 0]
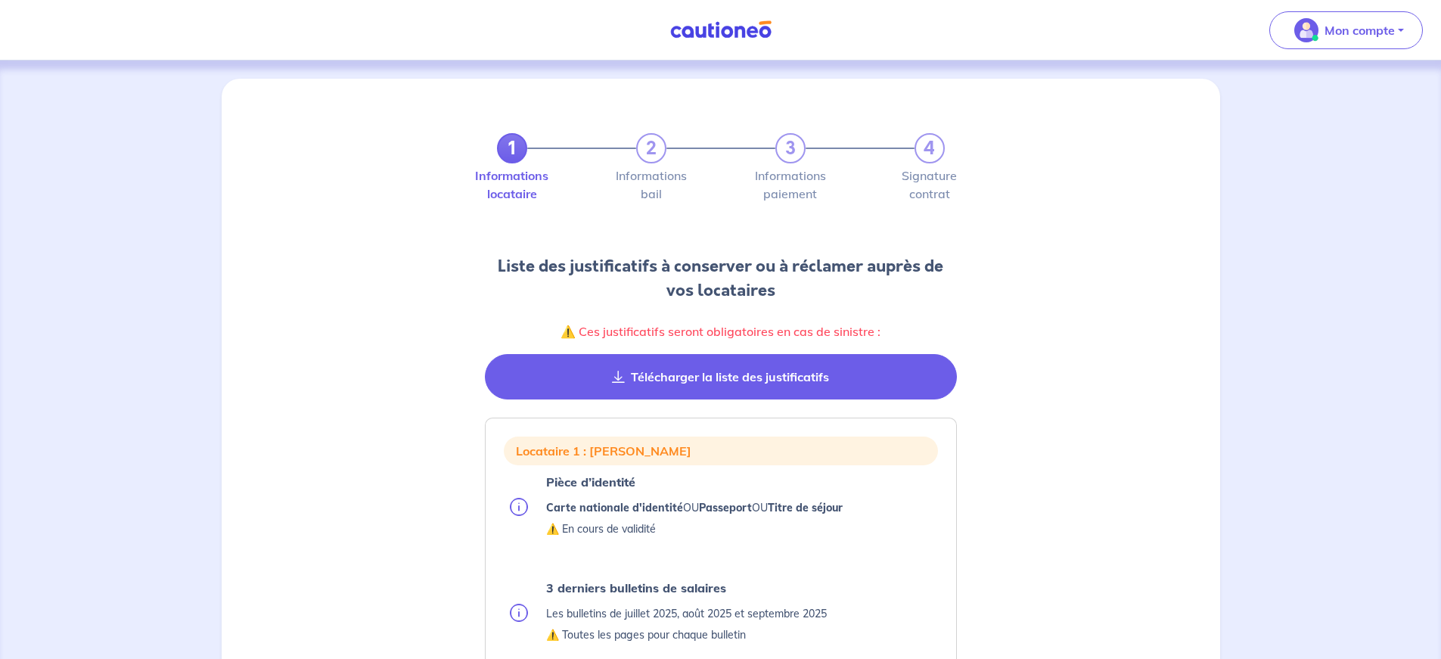
click at [749, 387] on button "Télécharger la liste des justificatifs" at bounding box center [721, 376] width 472 height 45
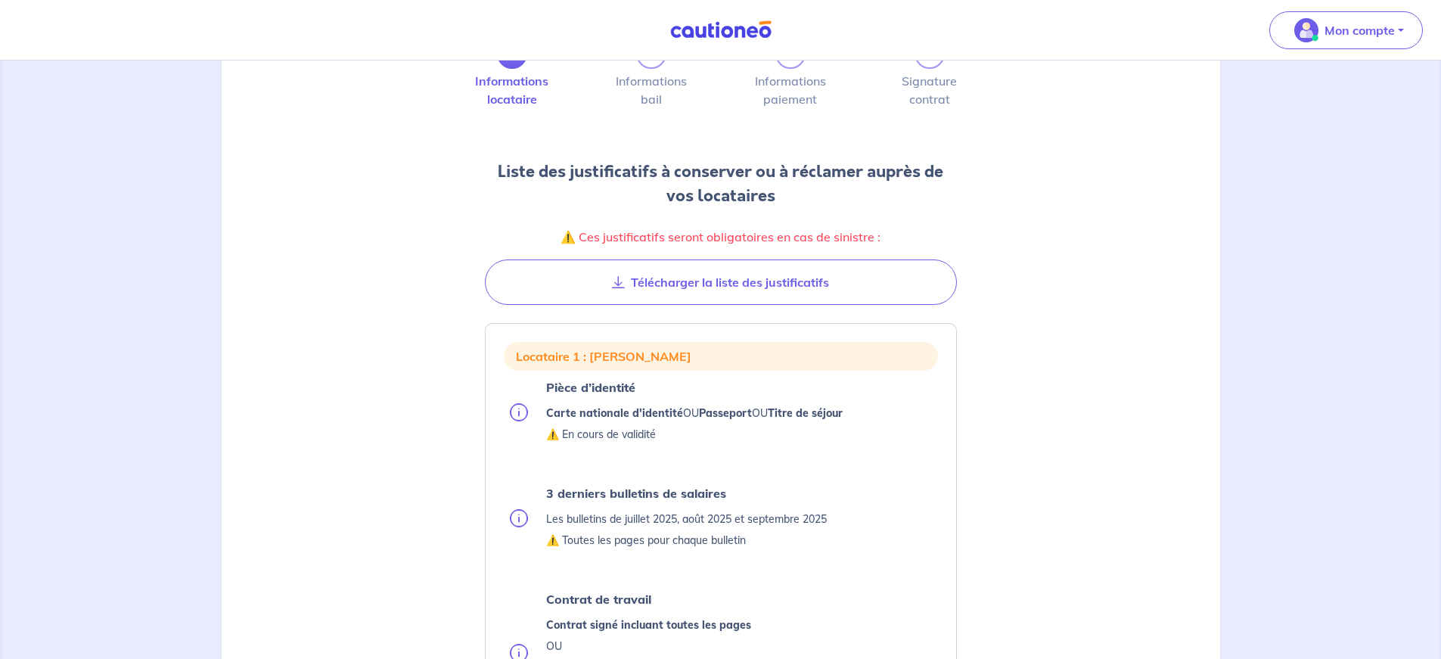
scroll to position [104, 0]
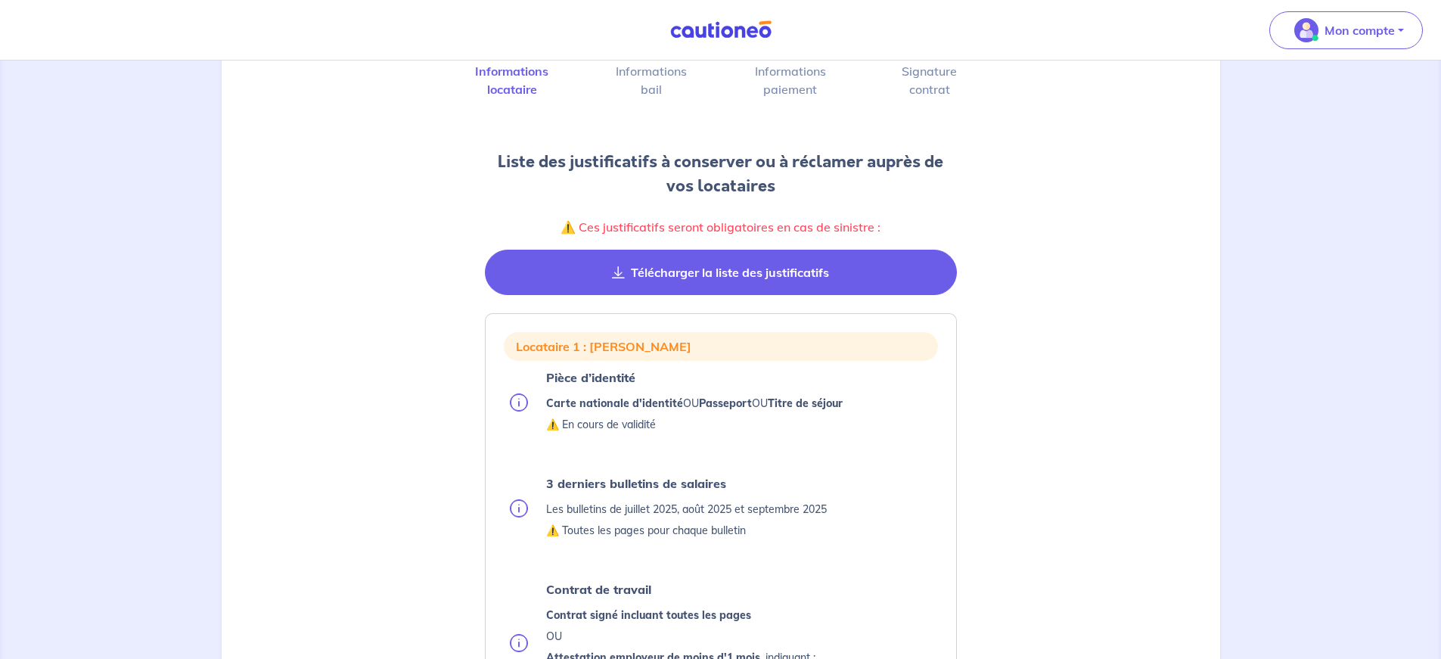
click at [814, 291] on button "Télécharger la liste des justificatifs" at bounding box center [721, 272] width 472 height 45
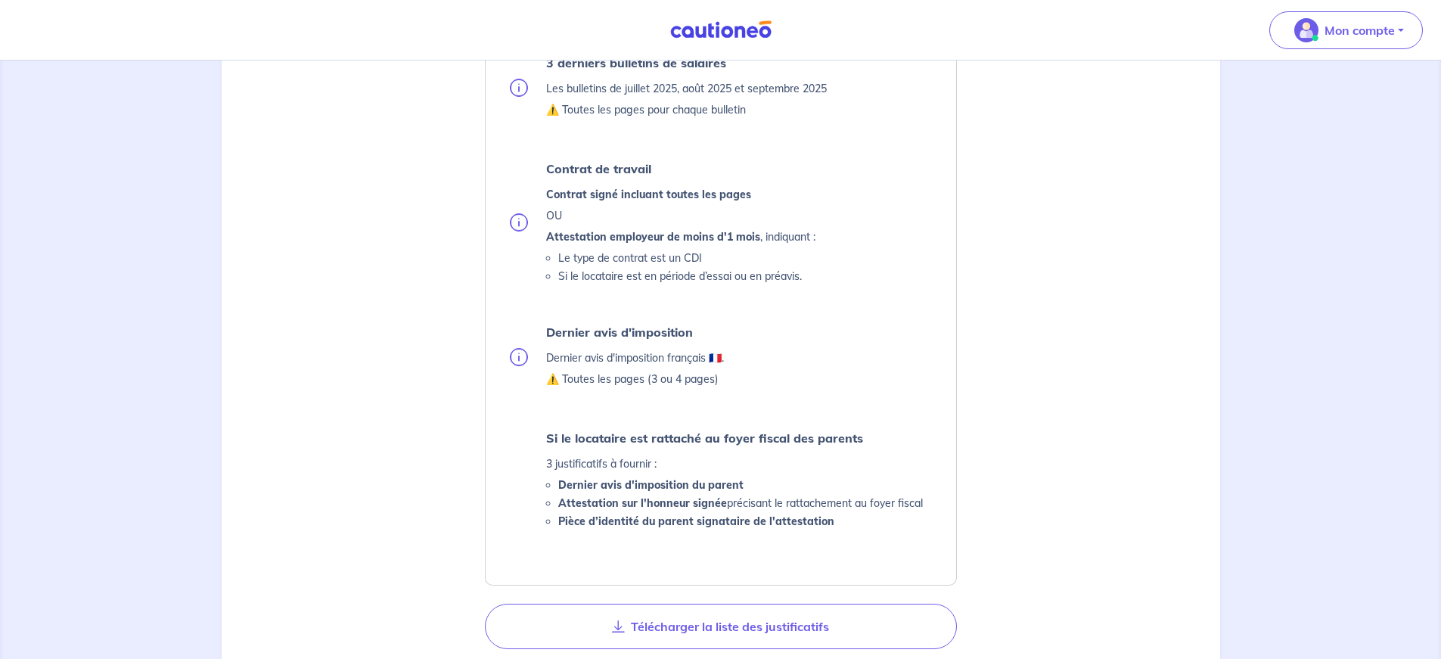
scroll to position [889, 0]
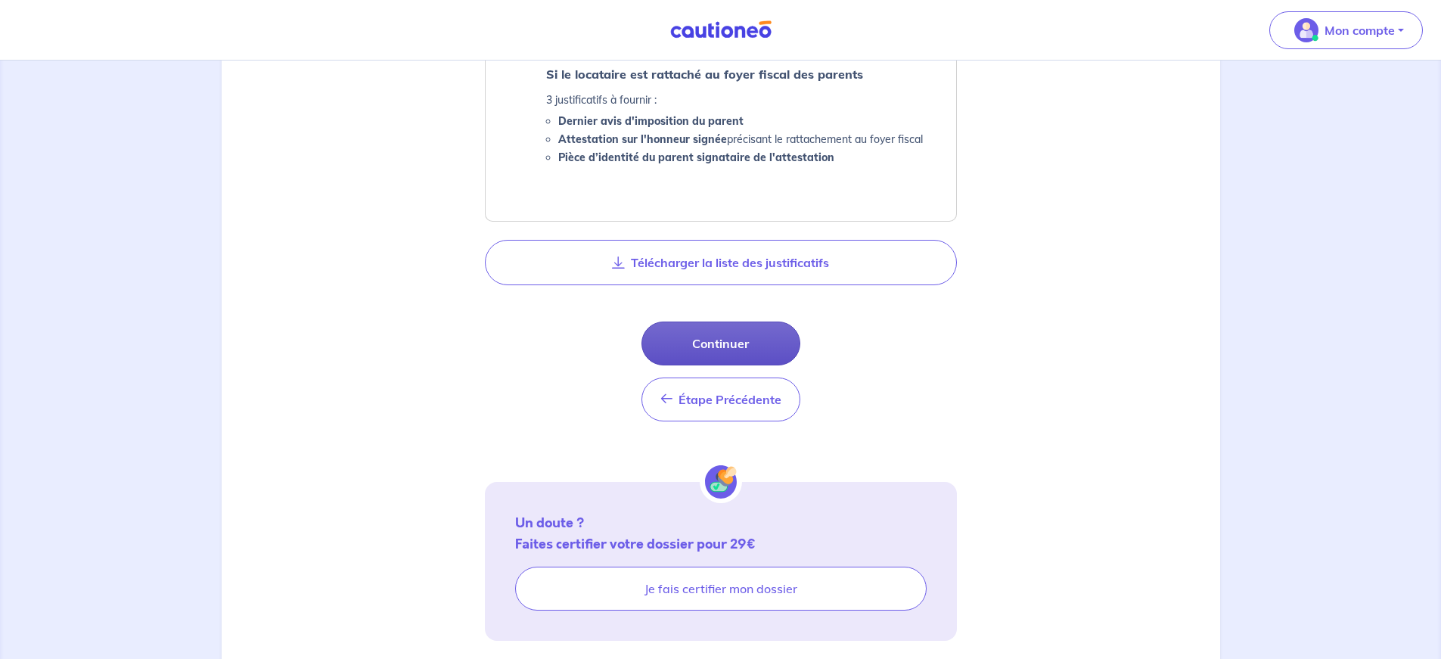
click at [761, 354] on button "Continuer" at bounding box center [721, 344] width 159 height 44
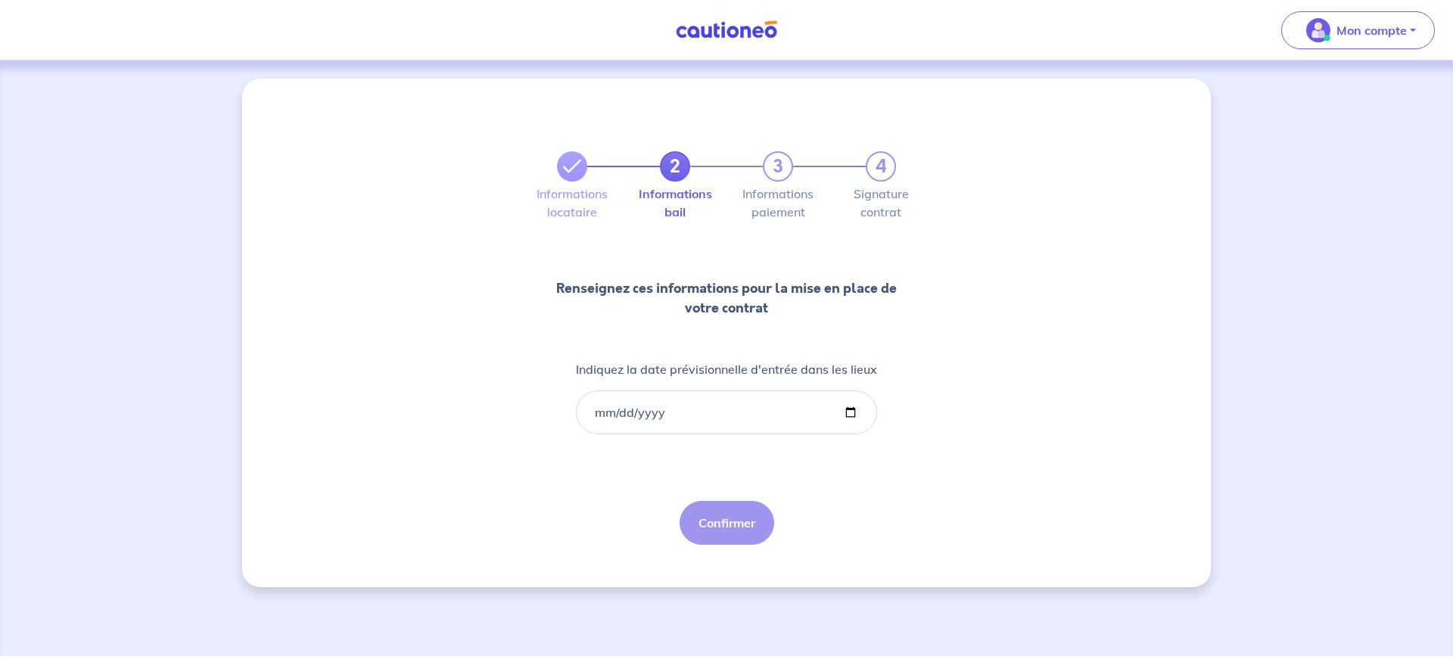
click at [953, 502] on div "2 3 4 Informations locataire Informations bail Informations paiement Signature …" at bounding box center [726, 333] width 968 height 508
drag, startPoint x: 930, startPoint y: 488, endPoint x: 932, endPoint y: 444, distance: 43.9
click at [929, 488] on div "2 3 4 Informations locataire Informations bail Informations paiement Signature …" at bounding box center [726, 333] width 968 height 508
click at [1375, 36] on p "Mon compte" at bounding box center [1371, 30] width 70 height 18
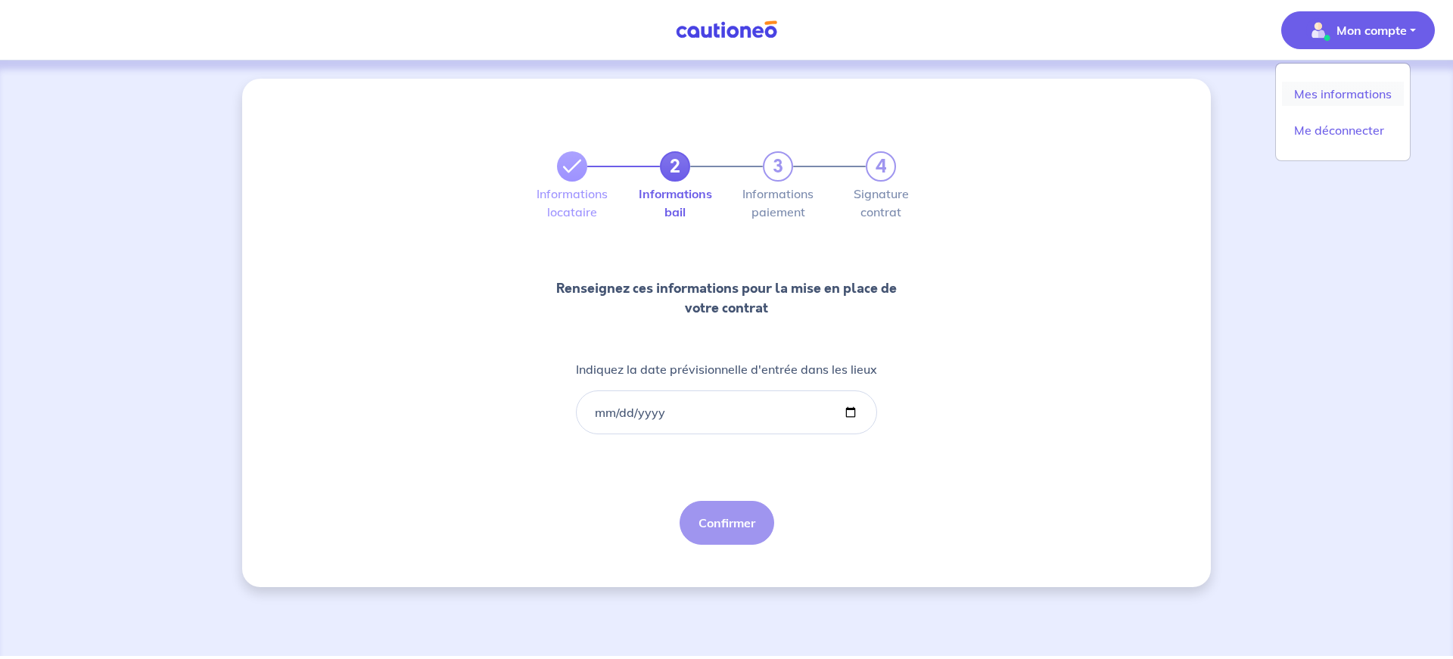
click at [1316, 92] on link "Mes informations" at bounding box center [1343, 94] width 122 height 24
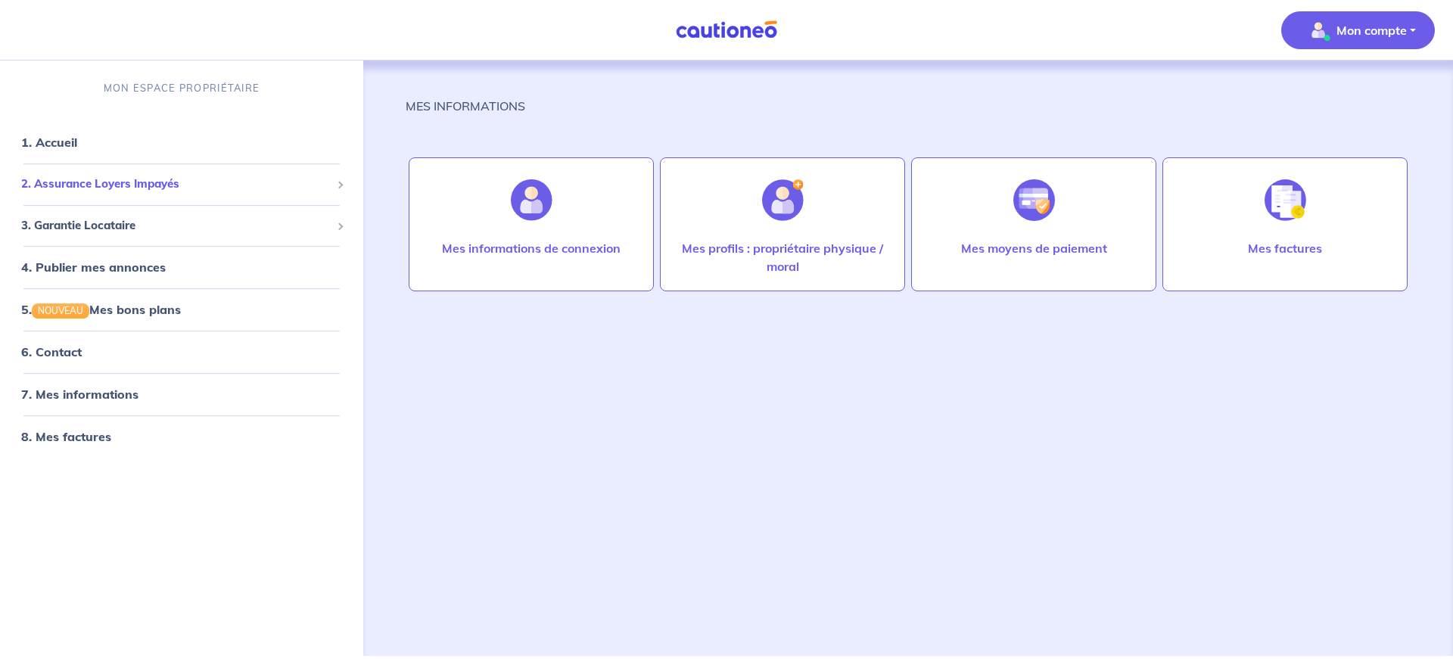
click at [133, 183] on span "2. Assurance Loyers Impayés" at bounding box center [175, 184] width 309 height 17
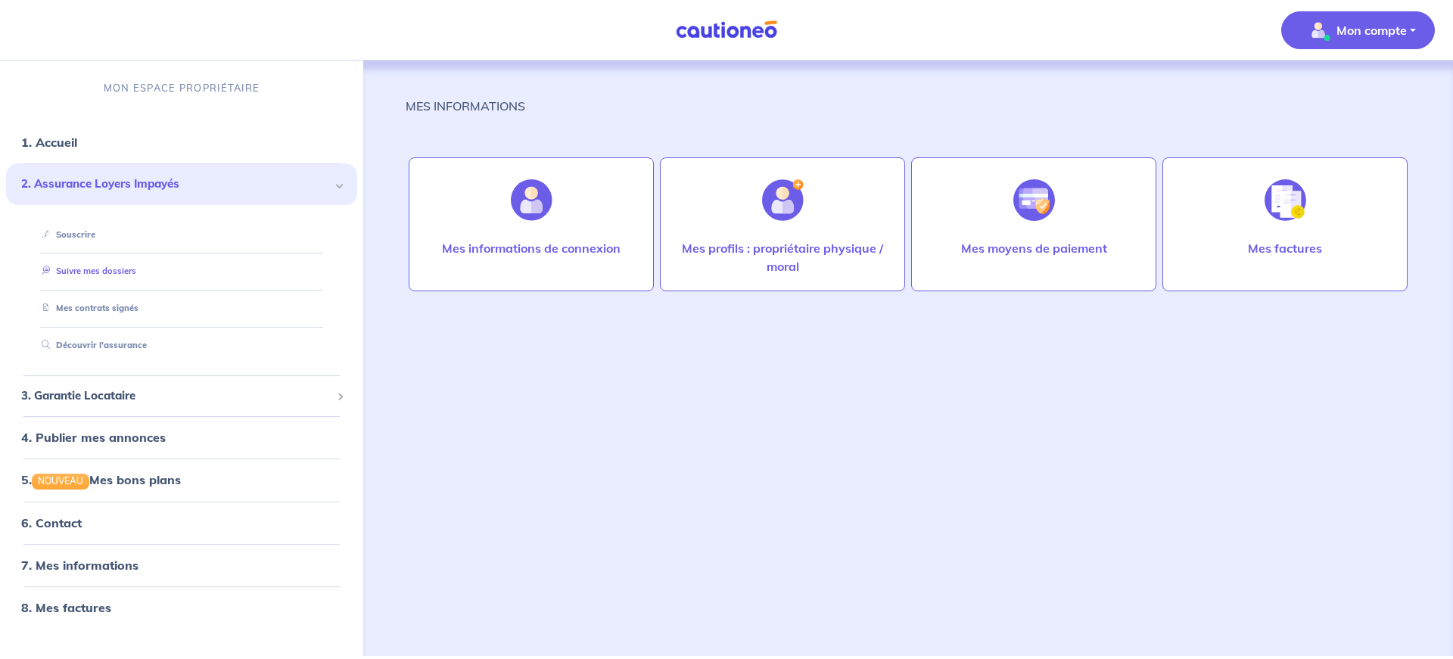
click at [113, 272] on link "Suivre mes dossiers" at bounding box center [86, 271] width 101 height 11
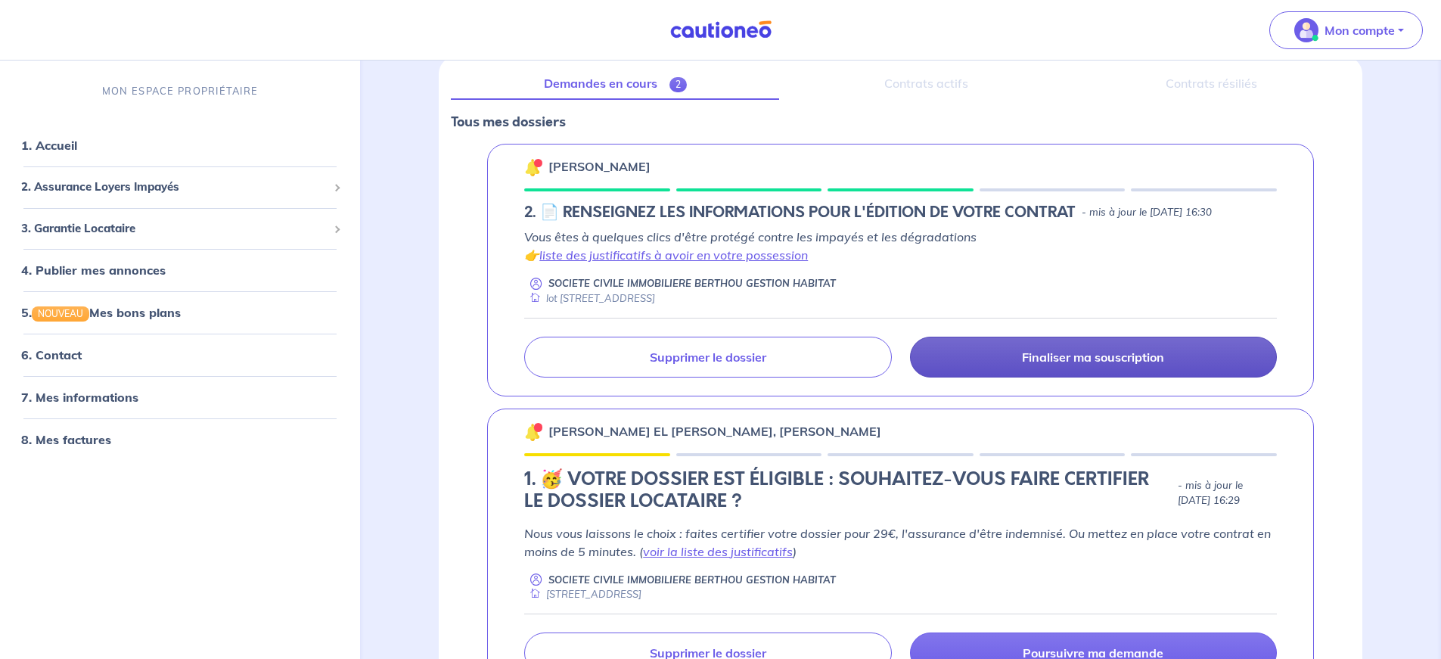
scroll to position [16, 0]
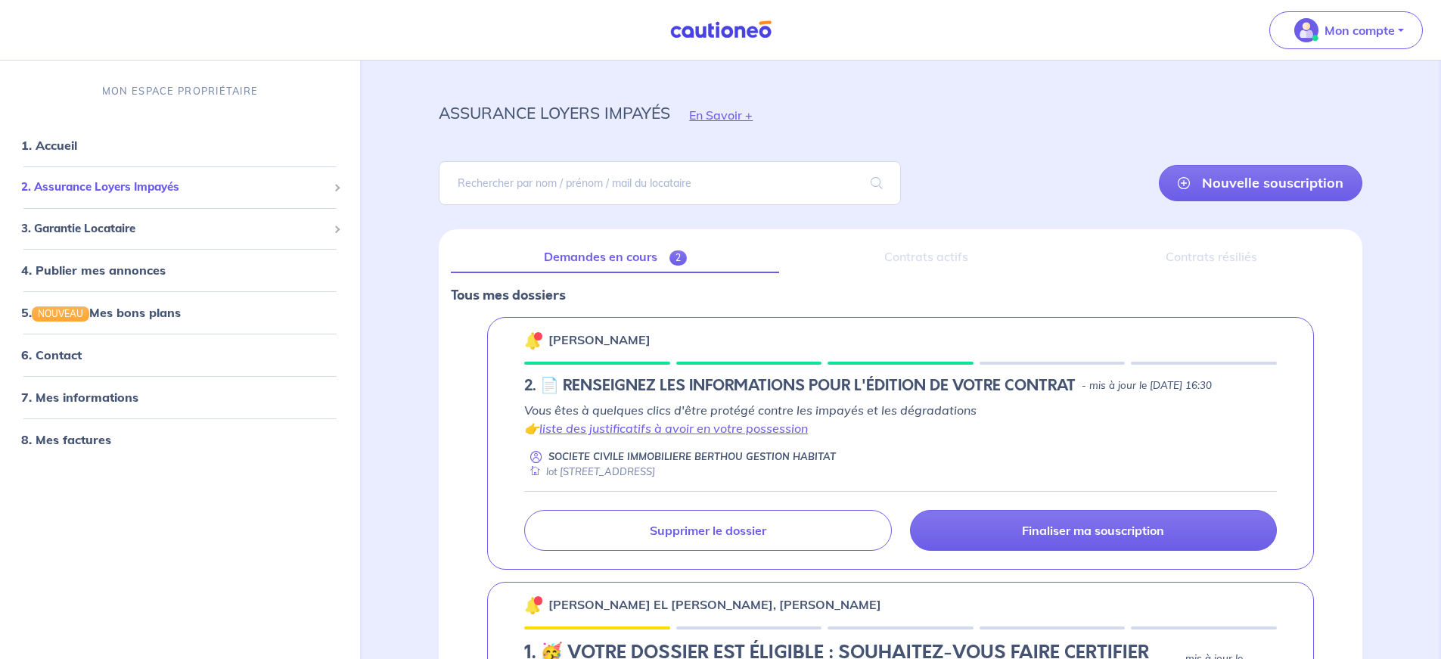
click at [82, 185] on span "2. Assurance Loyers Impayés" at bounding box center [174, 187] width 306 height 17
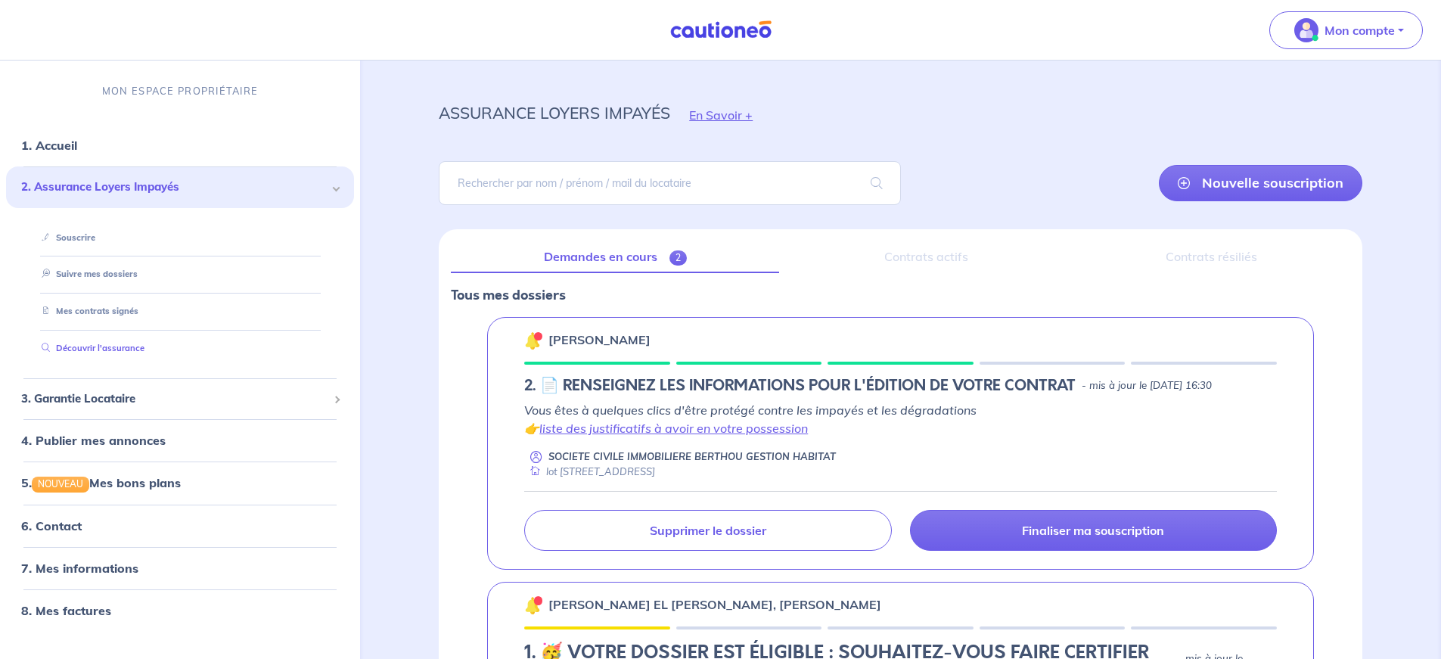
click at [121, 351] on link "Découvrir l'assurance" at bounding box center [90, 348] width 109 height 11
